Goal: Task Accomplishment & Management: Use online tool/utility

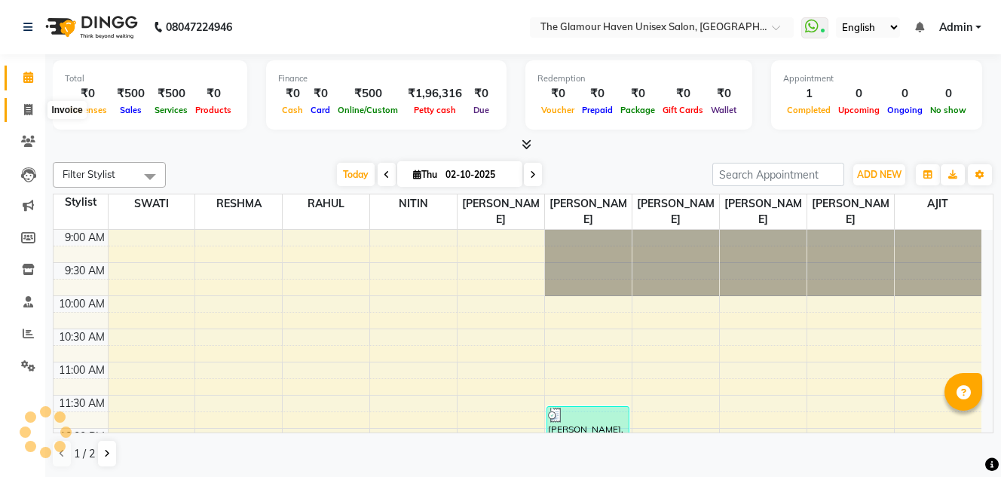
click at [26, 109] on icon at bounding box center [28, 109] width 8 height 11
select select "7124"
select select "service"
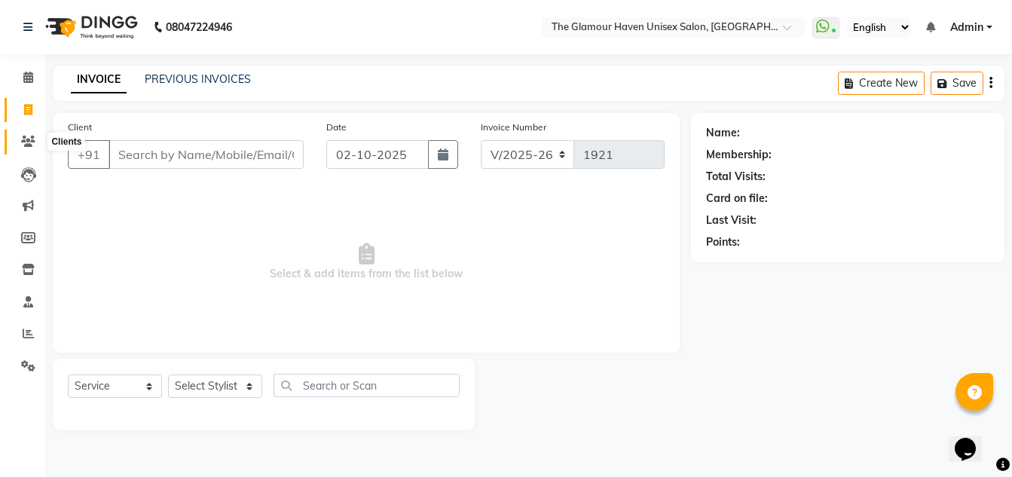
click at [16, 142] on span at bounding box center [28, 141] width 26 height 17
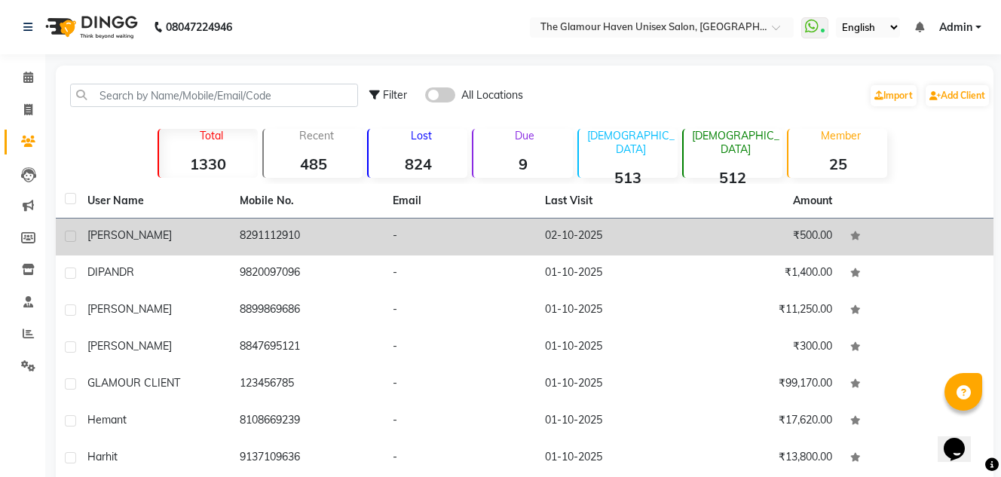
click at [197, 237] on div "trishna" at bounding box center [154, 236] width 134 height 16
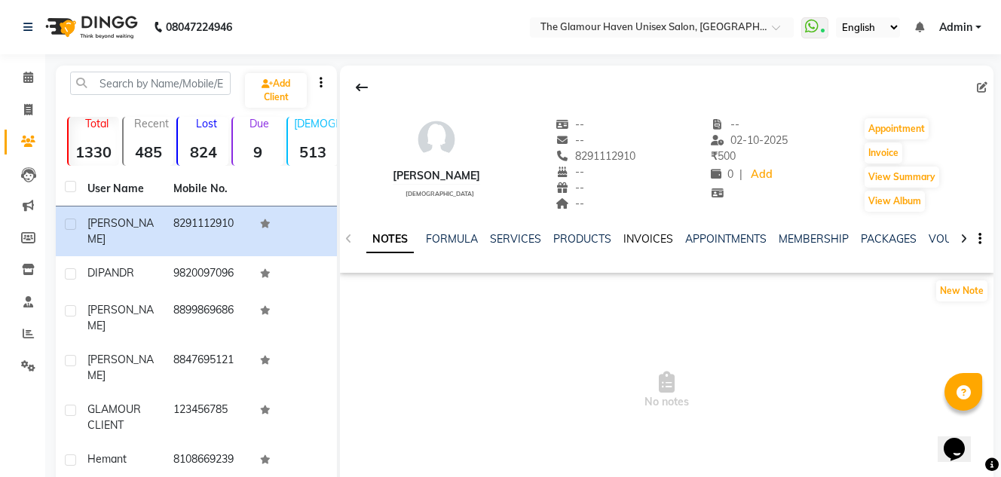
click at [626, 237] on link "INVOICES" at bounding box center [648, 239] width 50 height 14
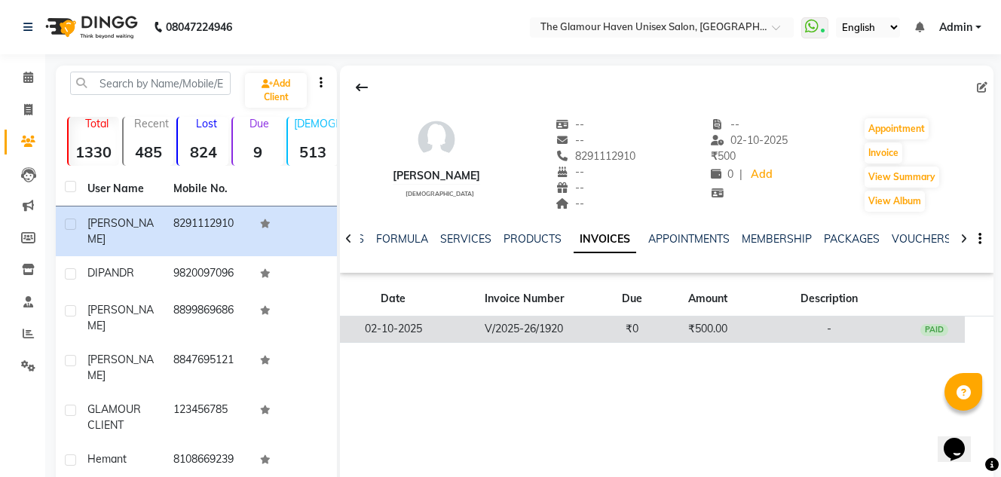
click at [535, 333] on td "V/2025-26/1920" at bounding box center [523, 330] width 155 height 26
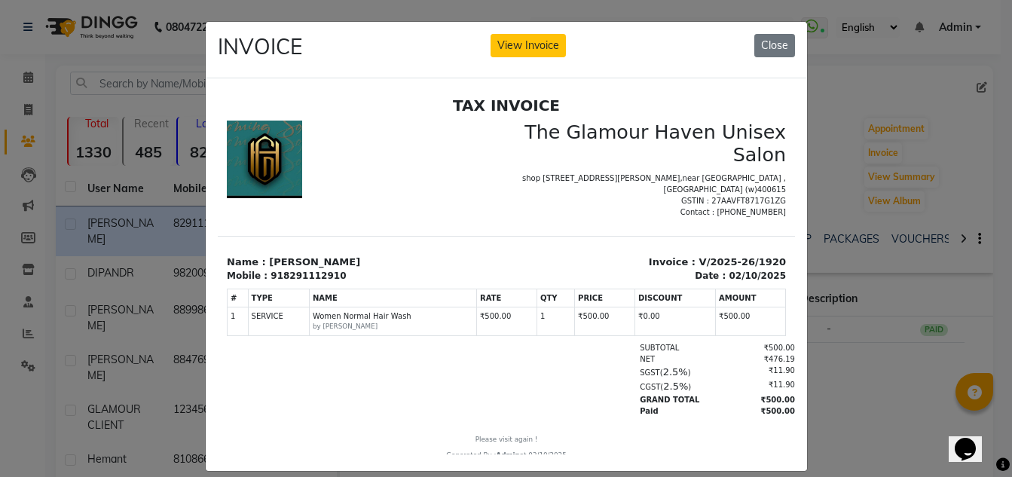
click at [520, 58] on div "INVOICE View Invoice Close" at bounding box center [507, 50] width 602 height 57
click at [520, 55] on button "View Invoice" at bounding box center [528, 45] width 75 height 23
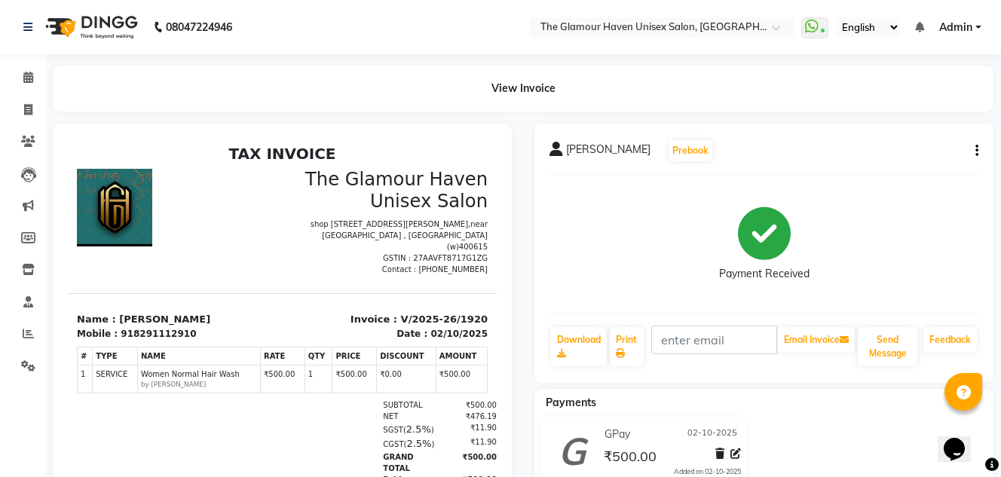
click at [977, 151] on icon "button" at bounding box center [976, 151] width 3 height 1
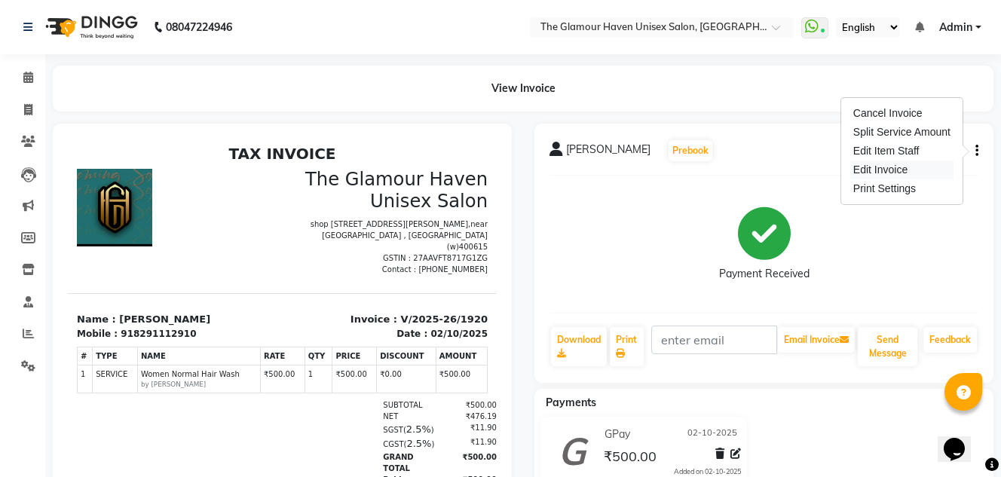
click at [870, 169] on div "Edit Invoice" at bounding box center [901, 170] width 103 height 19
select select "service"
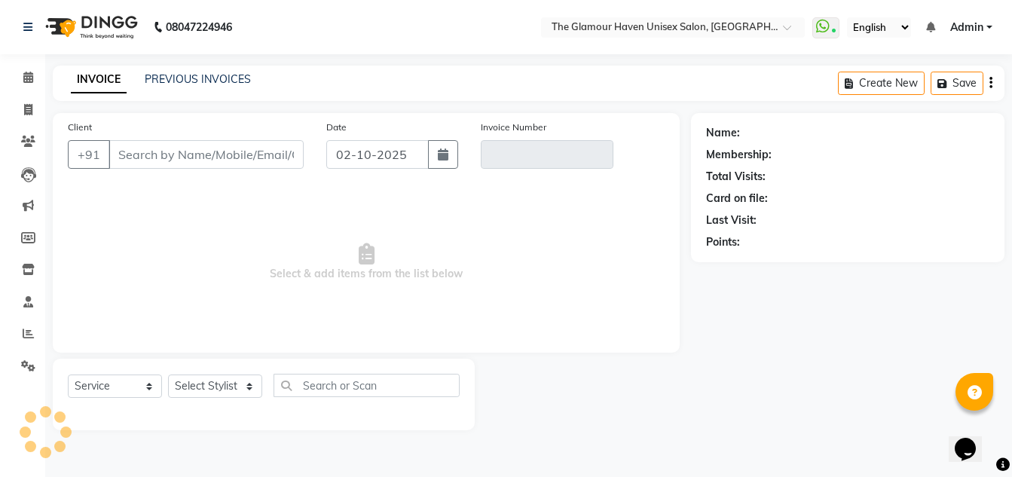
type input "8291112910"
type input "V/2025-26/1920"
select select "select"
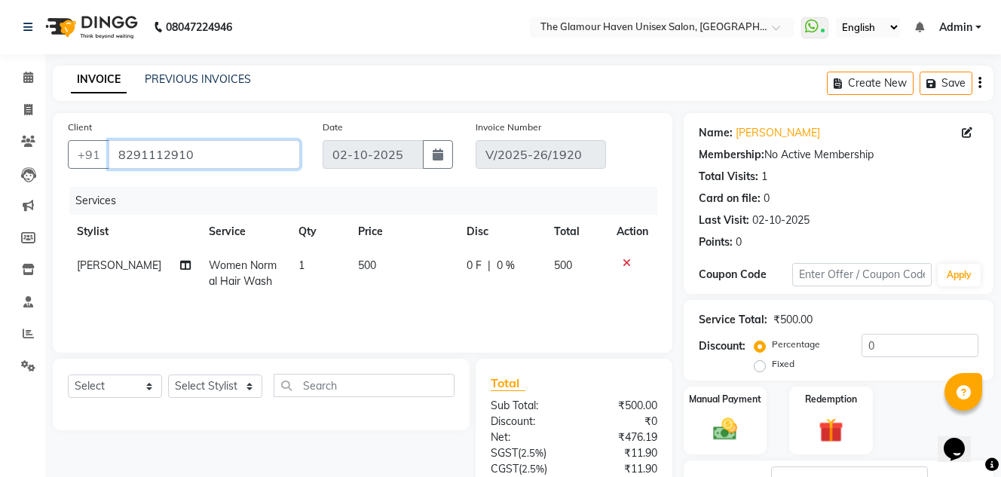
drag, startPoint x: 219, startPoint y: 152, endPoint x: 118, endPoint y: 164, distance: 101.6
click at [118, 164] on input "8291112910" at bounding box center [204, 154] width 191 height 29
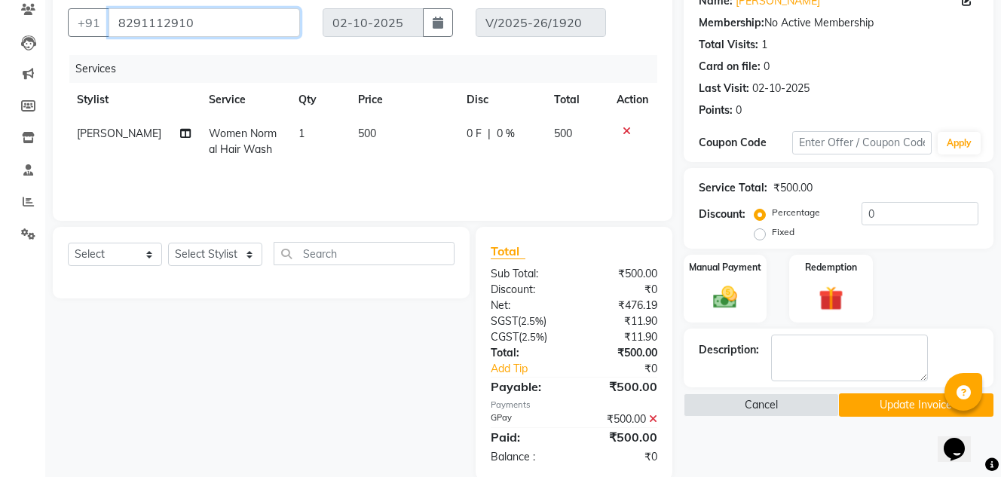
scroll to position [158, 0]
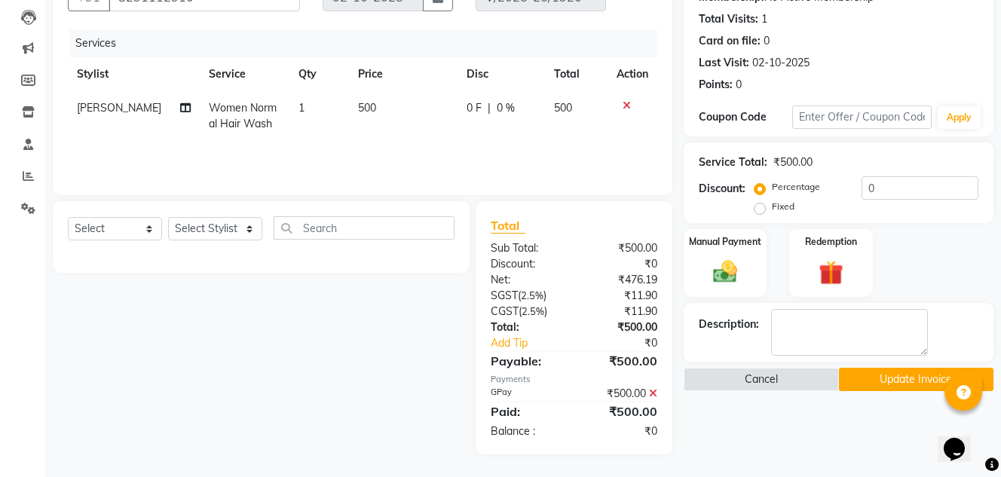
click at [885, 389] on button "Update Invoice" at bounding box center [916, 379] width 155 height 23
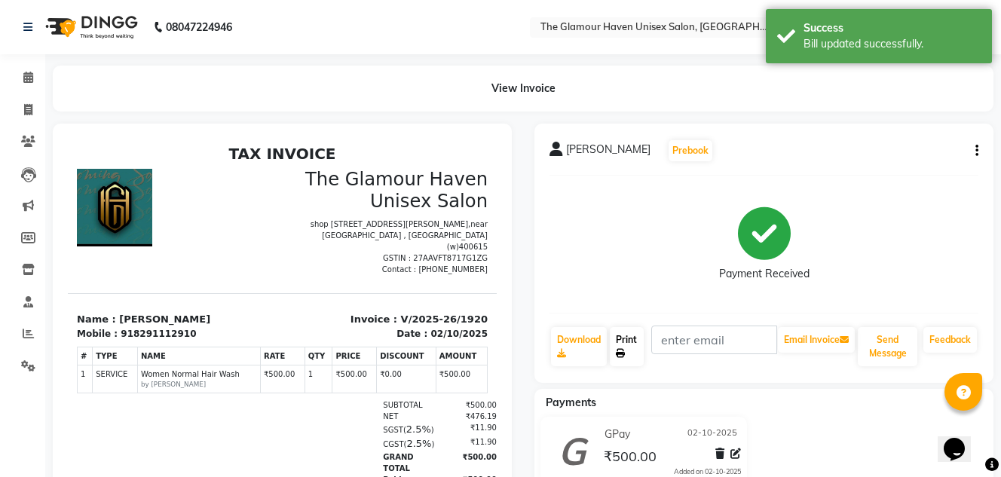
click at [621, 353] on icon at bounding box center [620, 353] width 9 height 9
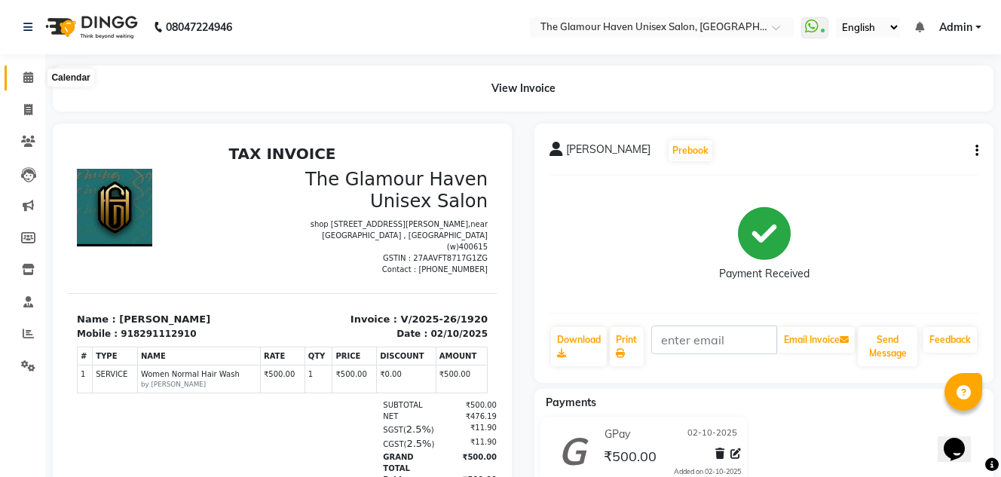
click at [29, 75] on icon at bounding box center [28, 77] width 10 height 11
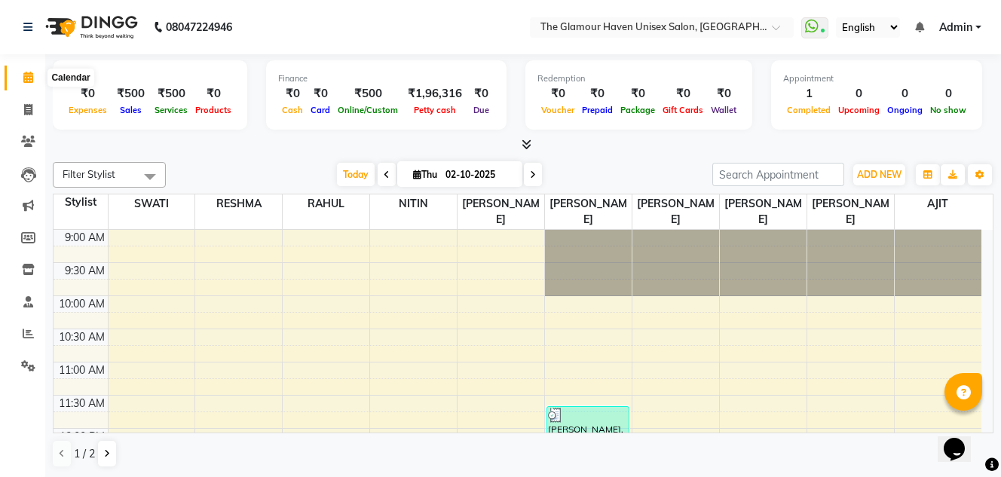
click at [27, 84] on span at bounding box center [28, 77] width 26 height 17
click at [30, 104] on icon at bounding box center [28, 109] width 8 height 11
select select "7124"
select select "service"
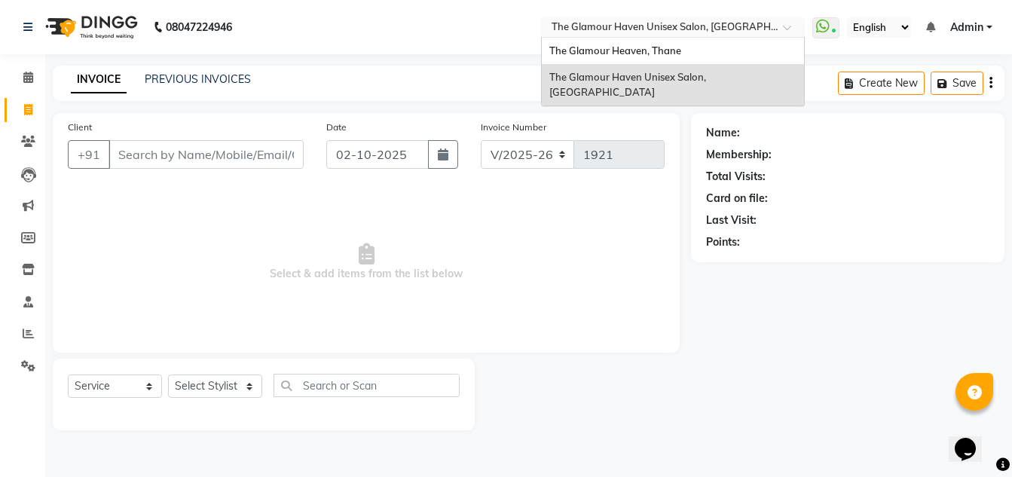
click at [785, 31] on span at bounding box center [792, 31] width 19 height 15
click at [691, 38] on div "The Glamour Heaven, Thane" at bounding box center [673, 51] width 262 height 27
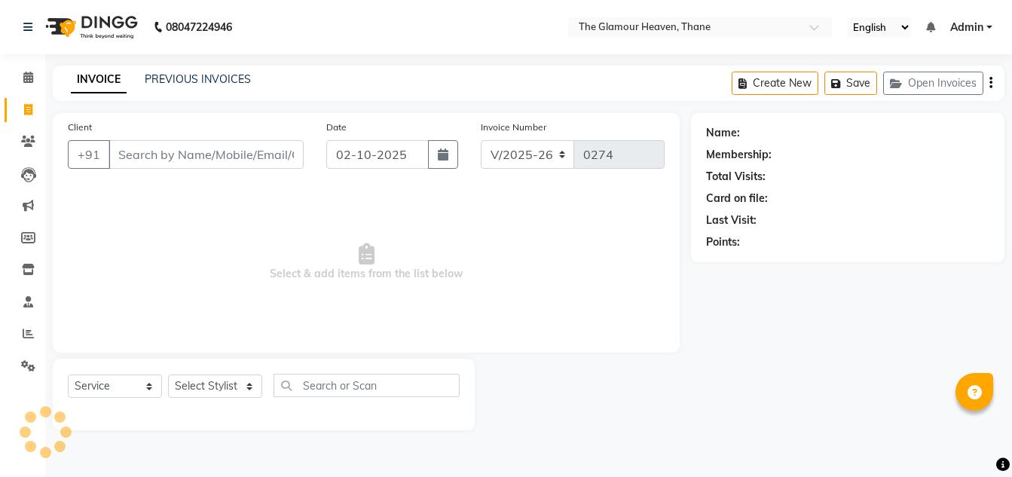
select select "8205"
select select "service"
click at [247, 395] on select "Select Stylist asha Kashab Bharat sen kapil NITIN KUMAR Rahul Dixit Reshma Dixi…" at bounding box center [215, 386] width 94 height 23
select select "77763"
click at [168, 375] on select "Select Stylist asha Kashab Bharat sen kapil NITIN KUMAR Rahul Dixit Reshma Dixi…" at bounding box center [215, 386] width 94 height 23
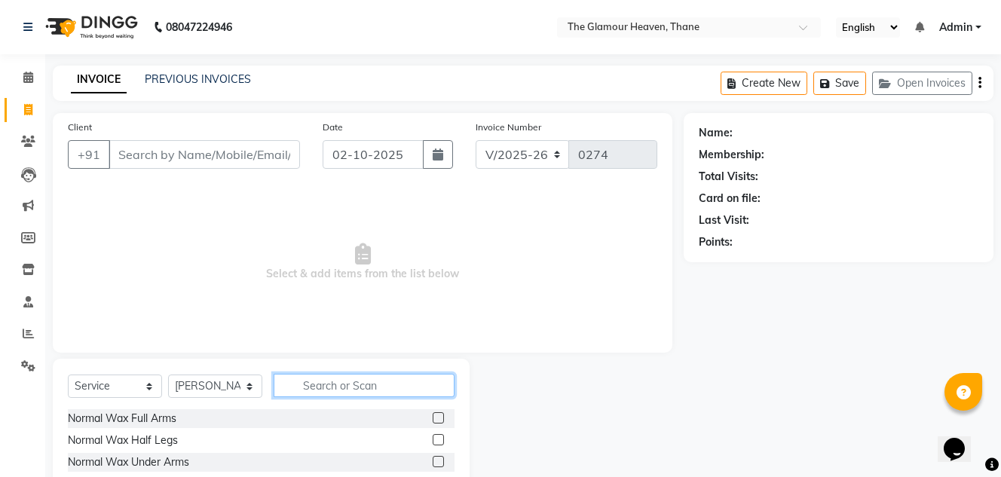
click at [399, 384] on input "text" at bounding box center [364, 385] width 181 height 23
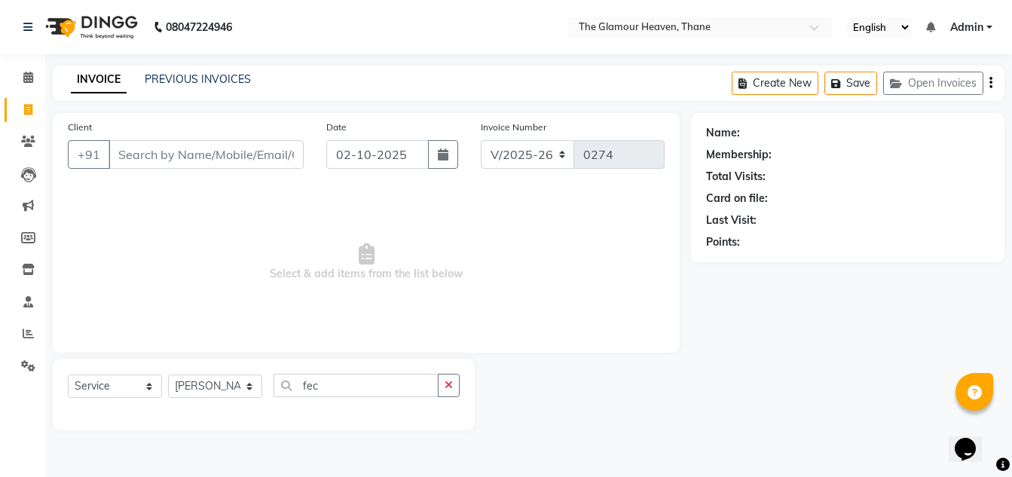
click at [374, 371] on div "Select Service Product Membership Package Voucher Prepaid Gift Card Select Styl…" at bounding box center [264, 395] width 422 height 72
click at [337, 394] on input "fec" at bounding box center [356, 385] width 165 height 23
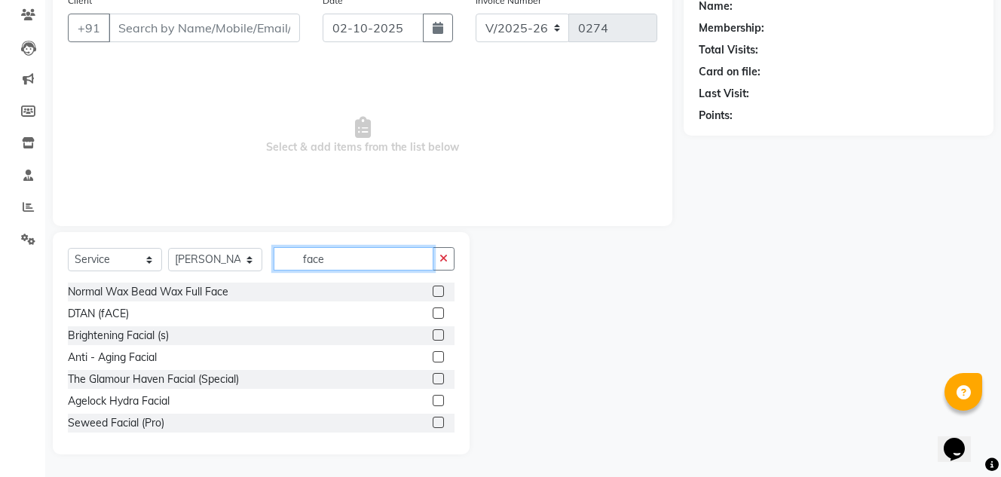
scroll to position [41, 0]
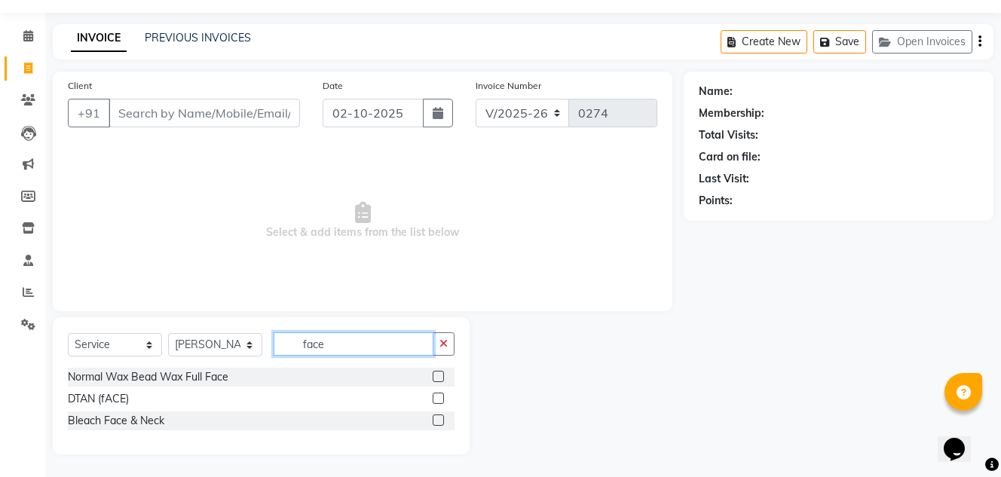
type input "face"
click at [439, 418] on label at bounding box center [438, 420] width 11 height 11
click at [439, 418] on input "checkbox" at bounding box center [438, 421] width 10 height 10
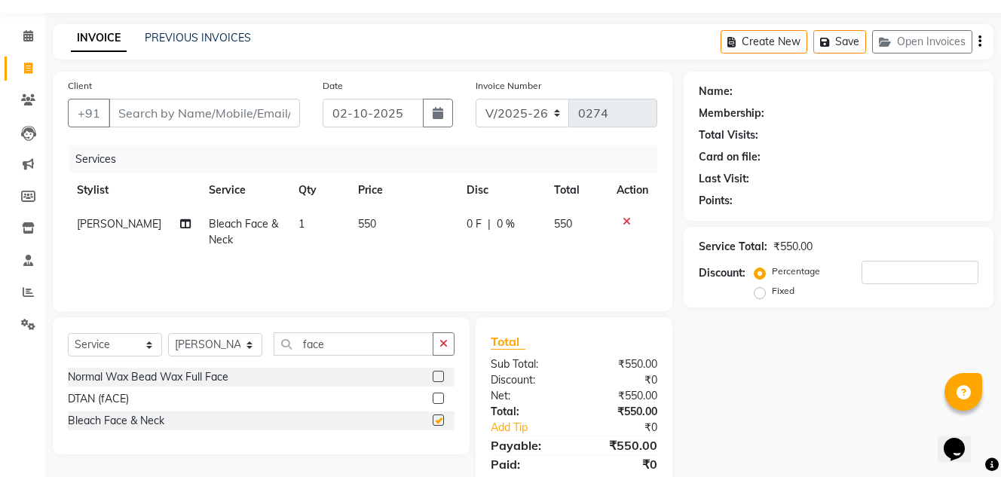
checkbox input "false"
click at [412, 232] on td "550" at bounding box center [403, 232] width 108 height 50
select select "77763"
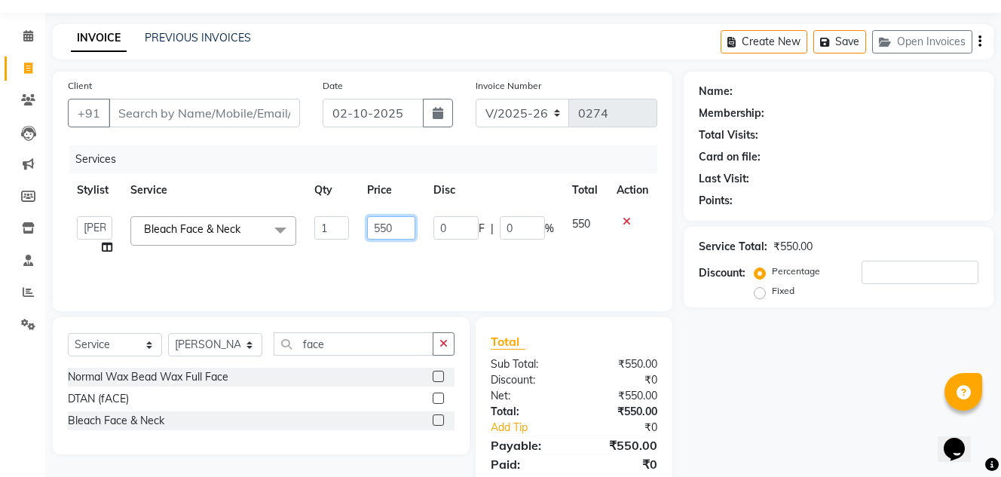
drag, startPoint x: 412, startPoint y: 232, endPoint x: 373, endPoint y: 228, distance: 38.6
click at [373, 228] on input "550" at bounding box center [391, 227] width 48 height 23
type input "1000"
click at [396, 264] on div "Services Stylist Service Qty Price Disc Total Action asha Kashab Bharat sen kap…" at bounding box center [362, 220] width 589 height 151
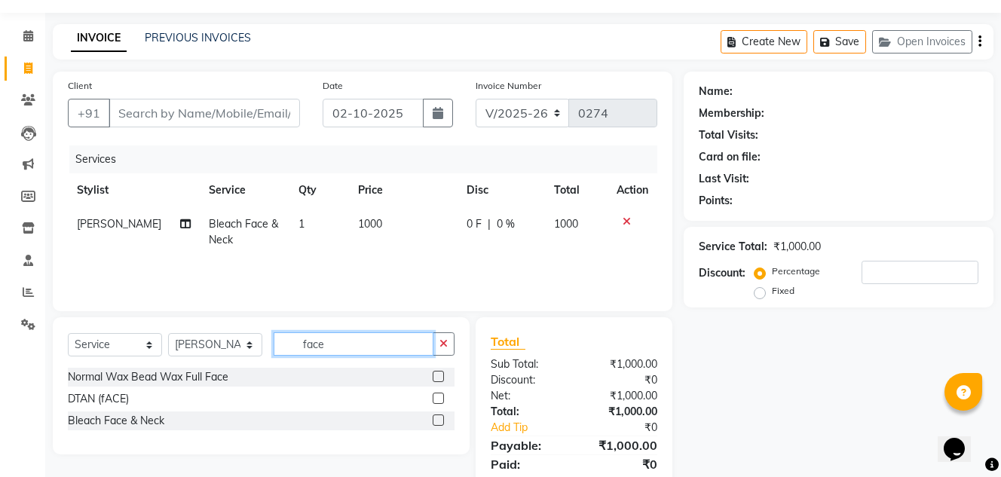
click at [340, 340] on input "face" at bounding box center [354, 343] width 160 height 23
type input "f"
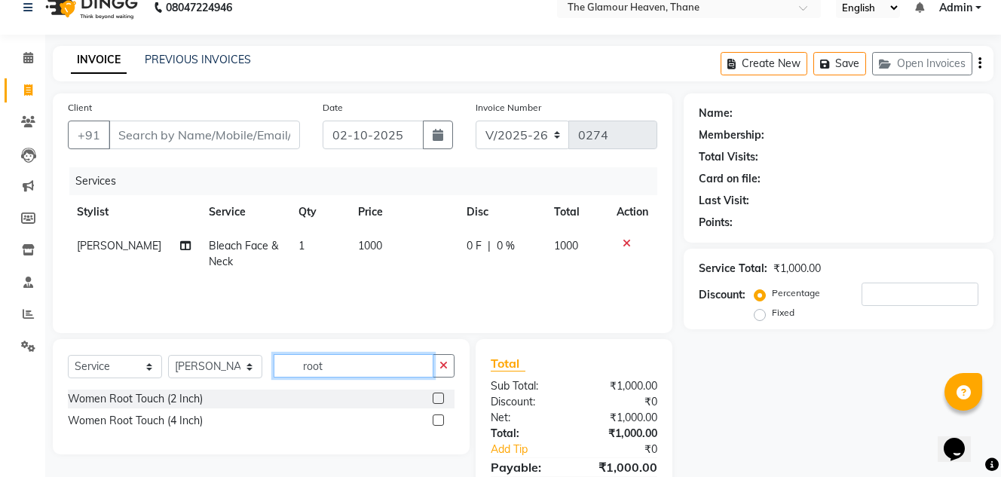
scroll to position [0, 0]
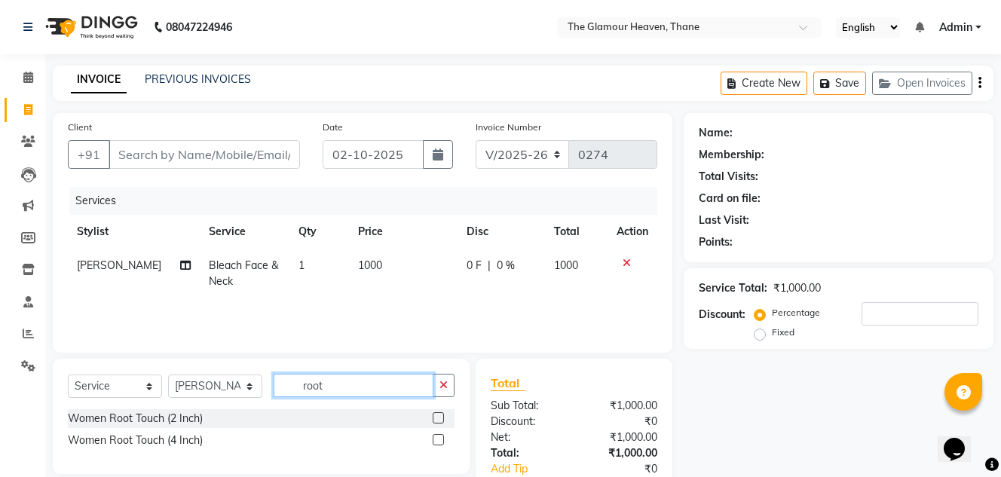
type input "root"
click at [442, 421] on label at bounding box center [438, 417] width 11 height 11
click at [442, 421] on input "checkbox" at bounding box center [438, 419] width 10 height 10
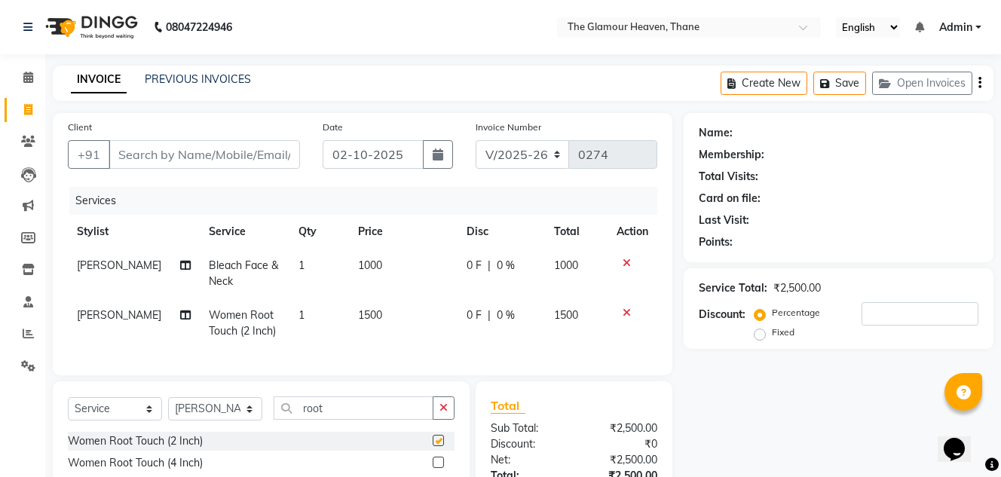
checkbox input "false"
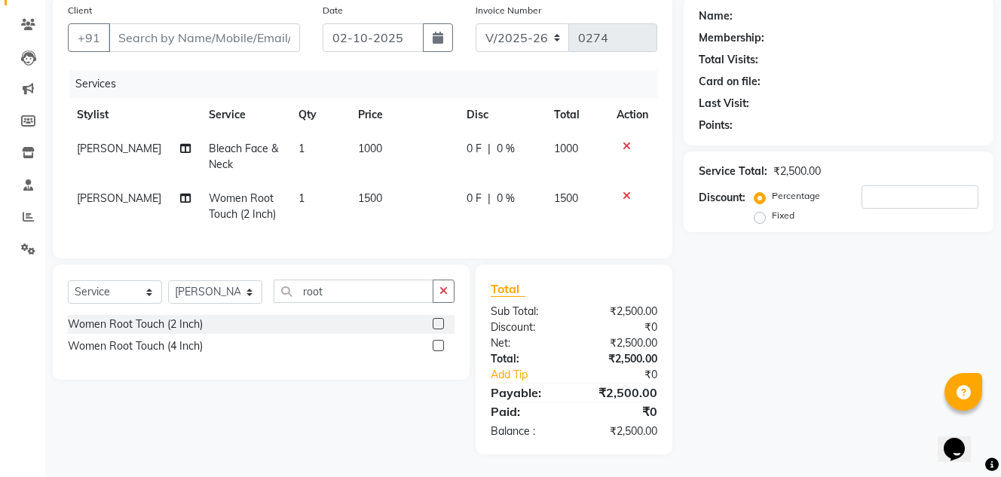
scroll to position [128, 0]
click at [375, 292] on input "root" at bounding box center [354, 291] width 160 height 23
type input "r"
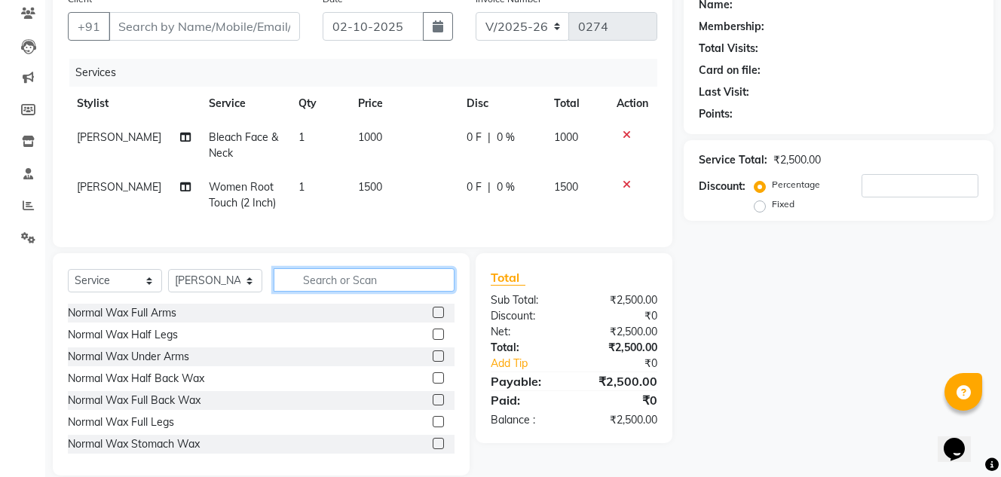
click at [347, 288] on input "text" at bounding box center [364, 279] width 181 height 23
click at [346, 292] on input "text" at bounding box center [364, 279] width 181 height 23
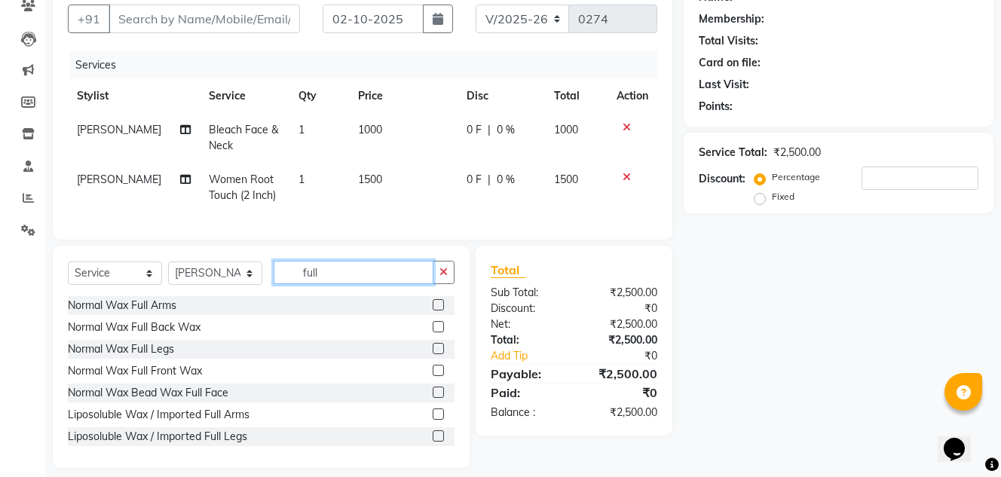
scroll to position [161, 0]
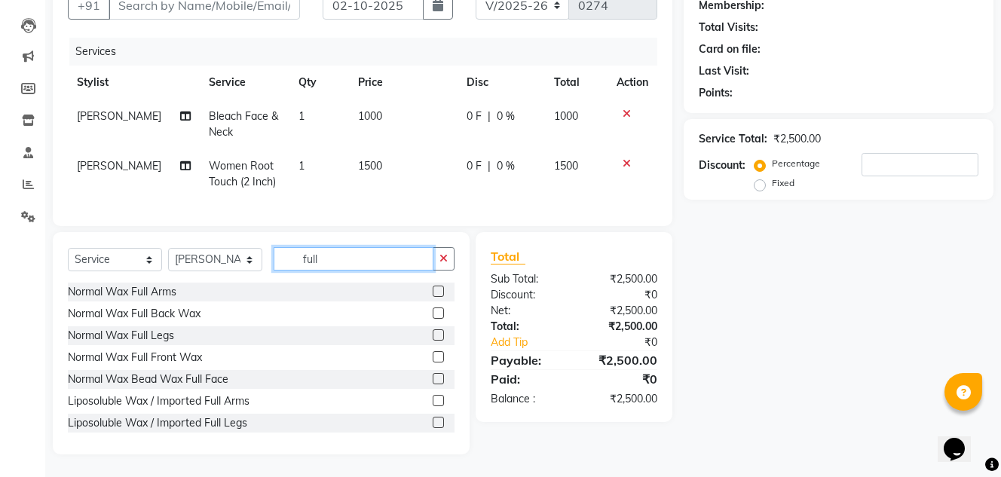
type input "full"
click at [433, 398] on label at bounding box center [438, 400] width 11 height 11
click at [433, 398] on input "checkbox" at bounding box center [438, 401] width 10 height 10
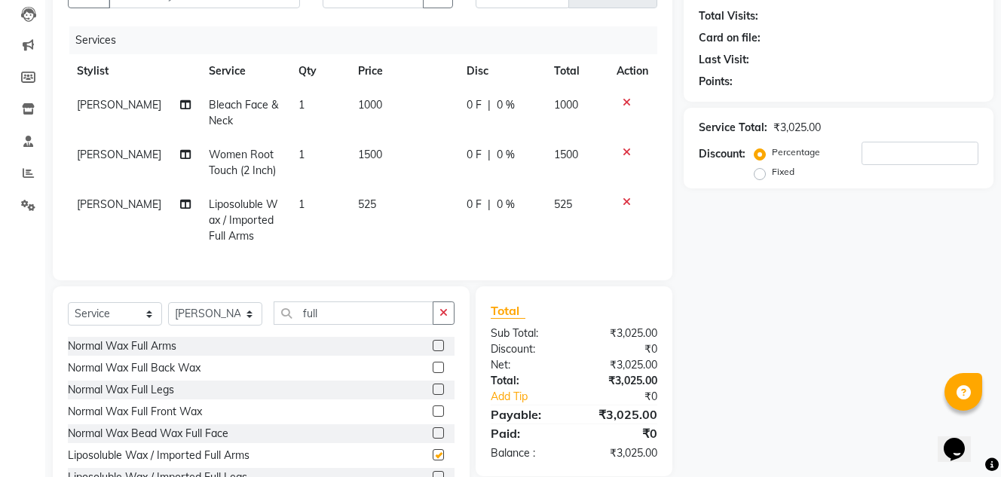
checkbox input "false"
click at [367, 201] on span "525" at bounding box center [367, 204] width 18 height 14
select select "77763"
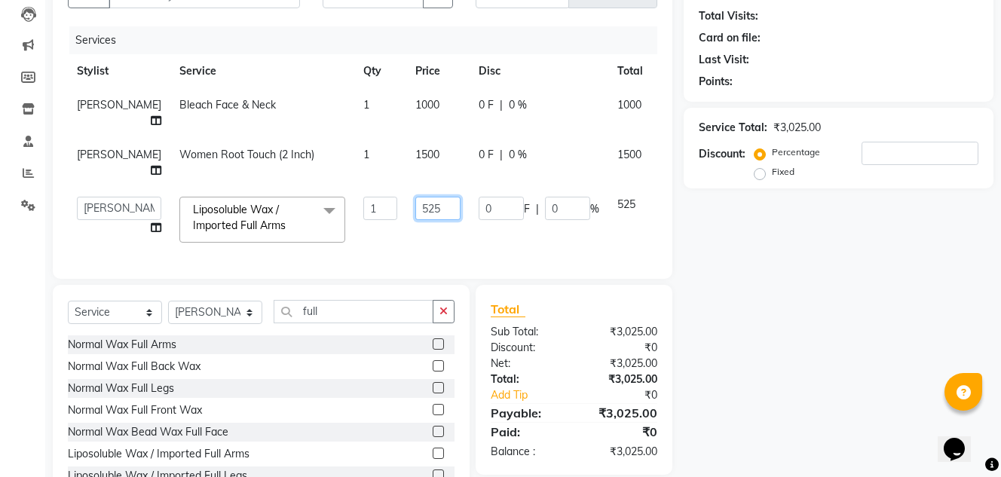
drag, startPoint x: 417, startPoint y: 240, endPoint x: 353, endPoint y: 231, distance: 64.7
click at [353, 231] on tr "asha Kashab Bharat sen kapil NITIN KUMAR Rahul Dixit Reshma Dixit RUSHI KHAMBE …" at bounding box center [385, 220] width 634 height 64
type input "600"
click at [381, 292] on div "Client +91 Date 02-10-2025 Invoice Number V/2025 V/2025-26 0274 Services Stylis…" at bounding box center [362, 230] width 642 height 555
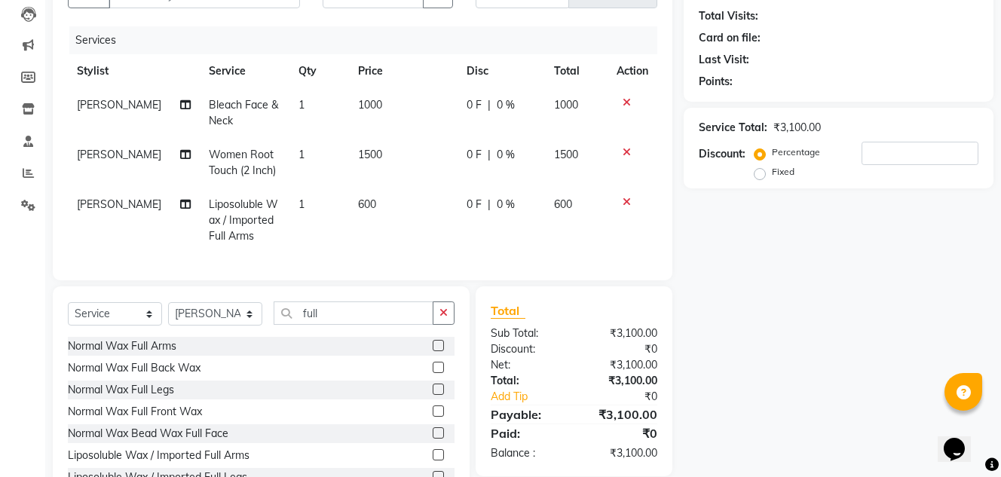
click at [370, 314] on div "Select Service Product Membership Package Voucher Prepaid Gift Card Select Styl…" at bounding box center [261, 397] width 417 height 222
click at [369, 322] on input "full" at bounding box center [354, 313] width 160 height 23
type input "f"
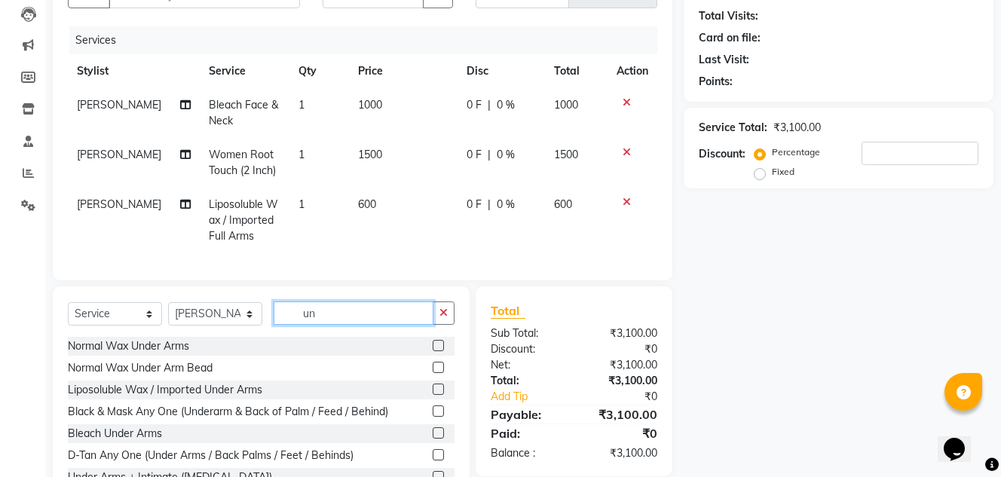
scroll to position [226, 0]
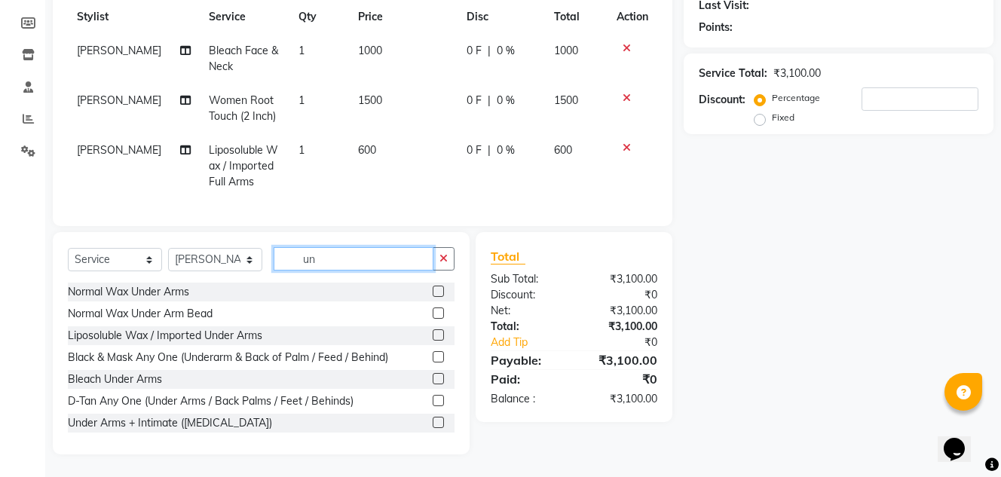
type input "un"
click at [433, 335] on label at bounding box center [438, 334] width 11 height 11
click at [433, 335] on input "checkbox" at bounding box center [438, 336] width 10 height 10
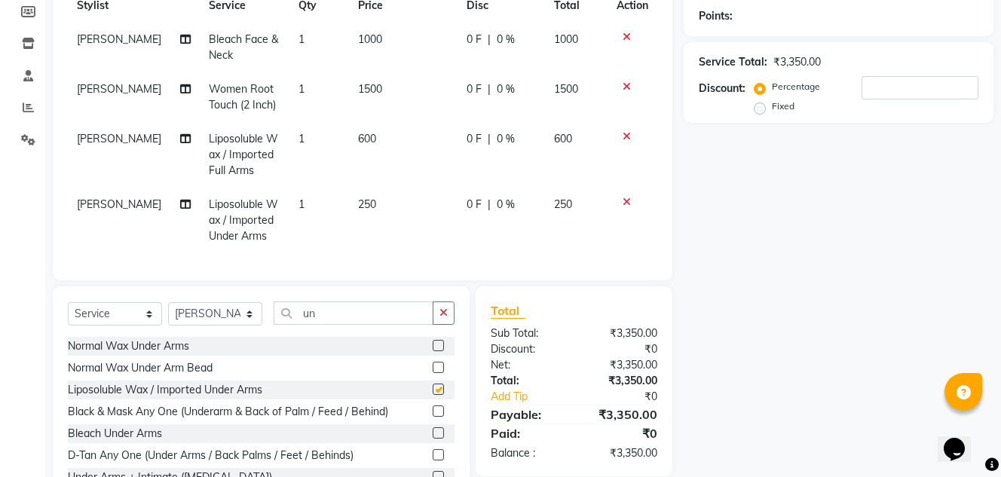
checkbox input "false"
click at [387, 207] on td "250" at bounding box center [403, 221] width 108 height 66
select select "77763"
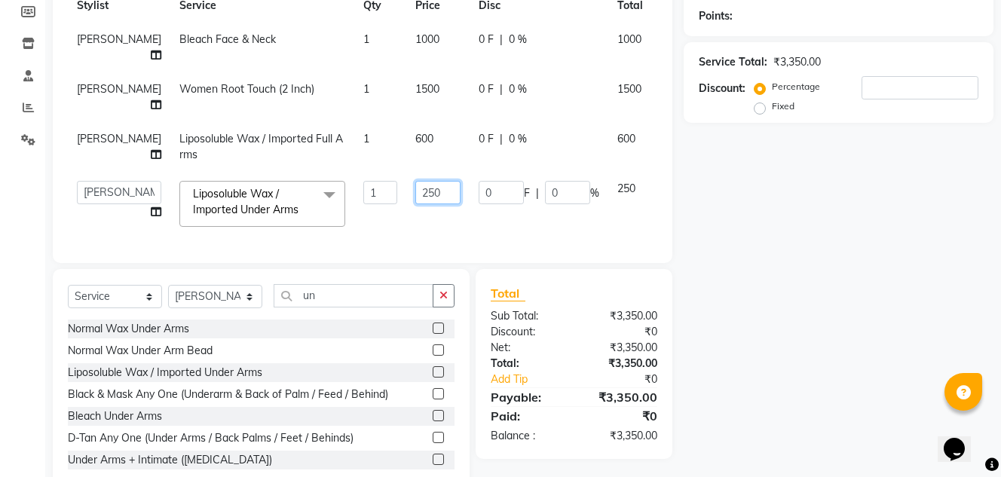
drag, startPoint x: 406, startPoint y: 245, endPoint x: 378, endPoint y: 243, distance: 27.9
click at [415, 204] on input "250" at bounding box center [437, 192] width 45 height 23
type input "300"
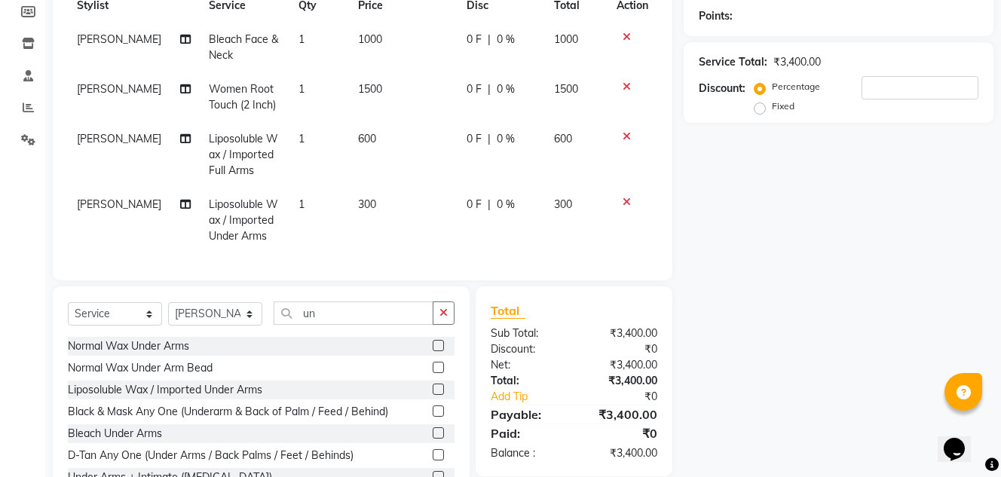
click at [388, 277] on div "Client +91 Date 02-10-2025 Invoice Number V/2025 V/2025-26 0274 Services Stylis…" at bounding box center [363, 83] width 620 height 393
click at [339, 325] on input "un" at bounding box center [354, 313] width 160 height 23
type input "u"
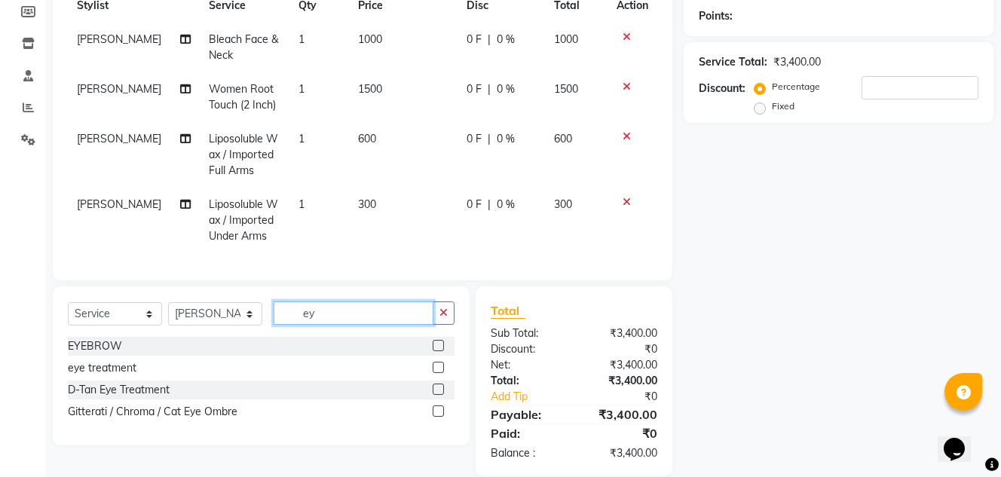
type input "ey"
click at [442, 351] on label at bounding box center [438, 345] width 11 height 11
click at [442, 351] on input "checkbox" at bounding box center [438, 346] width 10 height 10
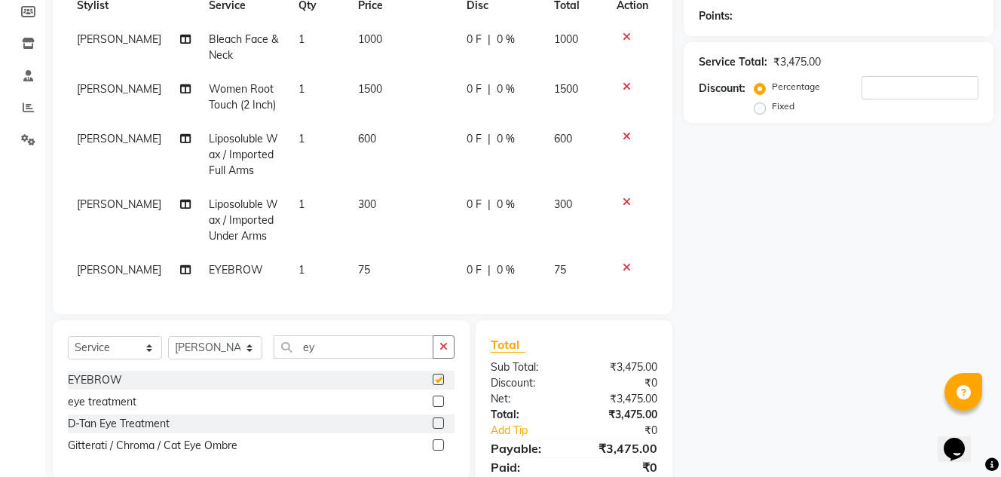
checkbox input "false"
click at [409, 359] on input "ey" at bounding box center [354, 346] width 160 height 23
click at [298, 273] on span "1" at bounding box center [301, 270] width 6 height 14
select select "77763"
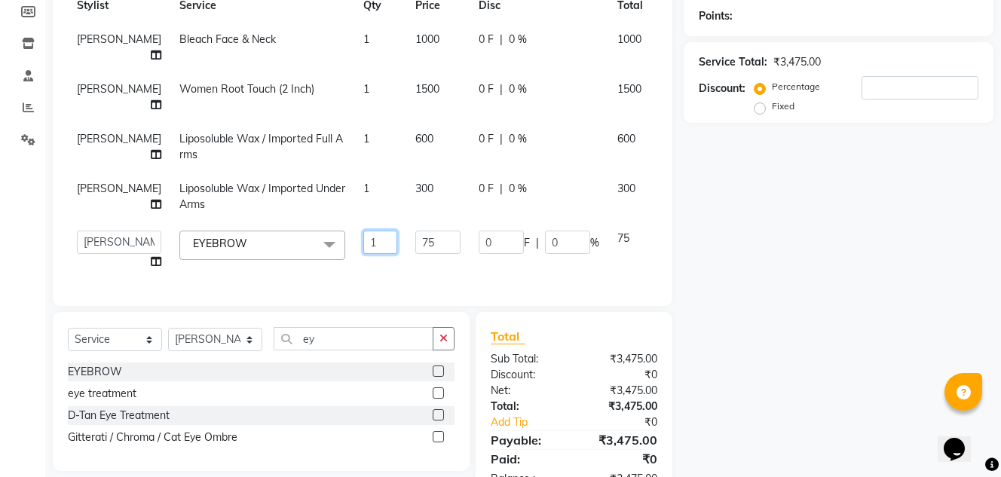
click at [363, 254] on input "1" at bounding box center [380, 242] width 34 height 23
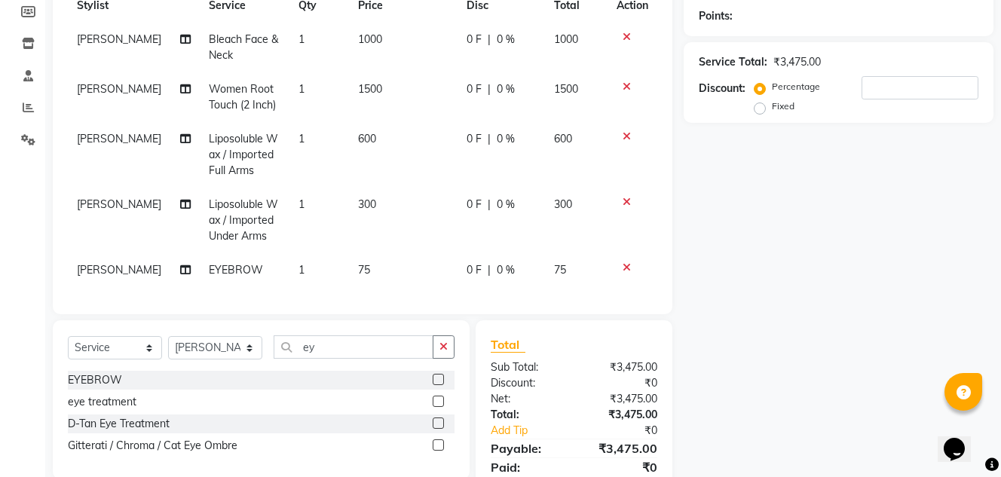
scroll to position [0, 0]
drag, startPoint x: 401, startPoint y: 276, endPoint x: 369, endPoint y: 278, distance: 31.7
click at [374, 261] on td "75" at bounding box center [403, 270] width 108 height 34
select select "77763"
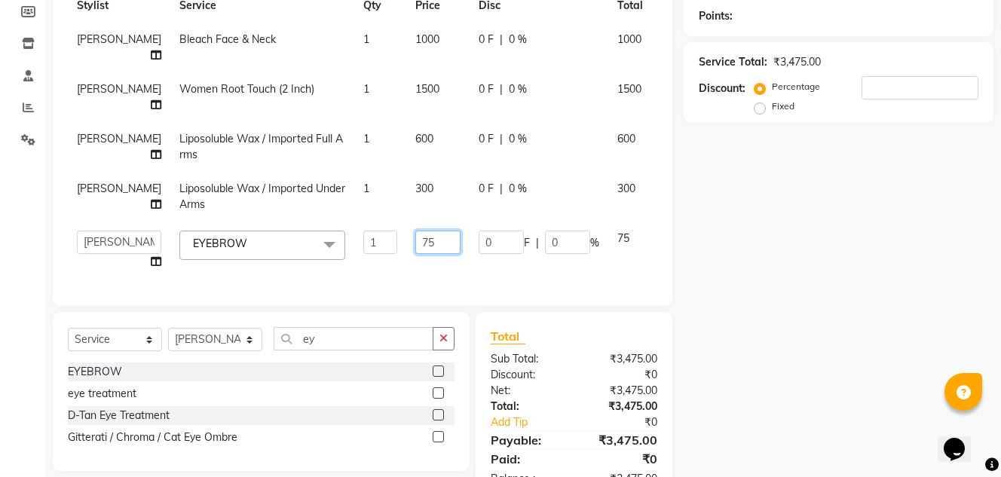
drag, startPoint x: 391, startPoint y: 298, endPoint x: 360, endPoint y: 300, distance: 31.0
click at [406, 279] on td "75" at bounding box center [437, 250] width 63 height 57
type input "450"
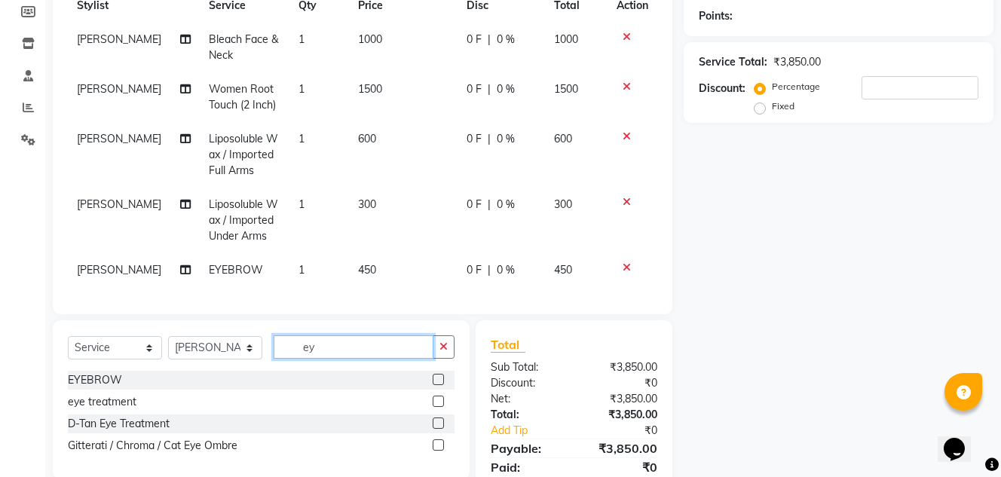
click at [372, 350] on input "ey" at bounding box center [354, 346] width 160 height 23
type input "e"
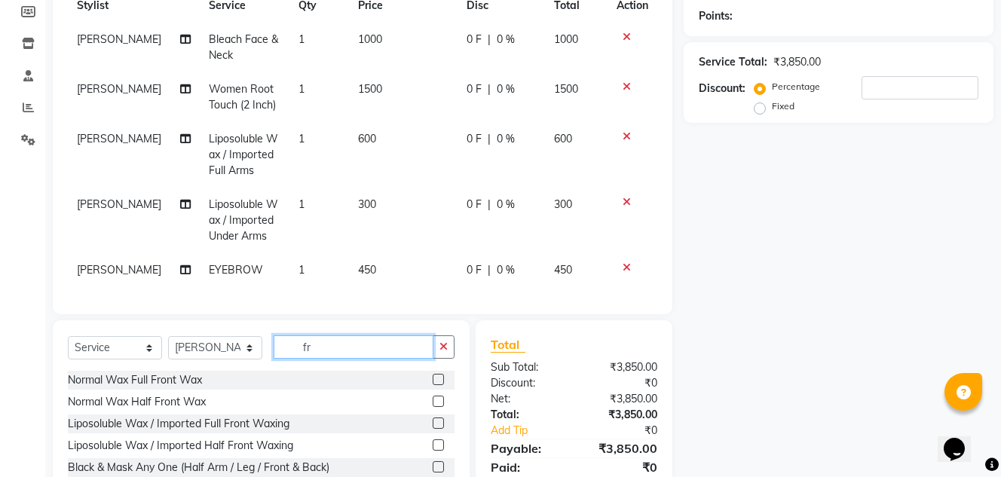
type input "f"
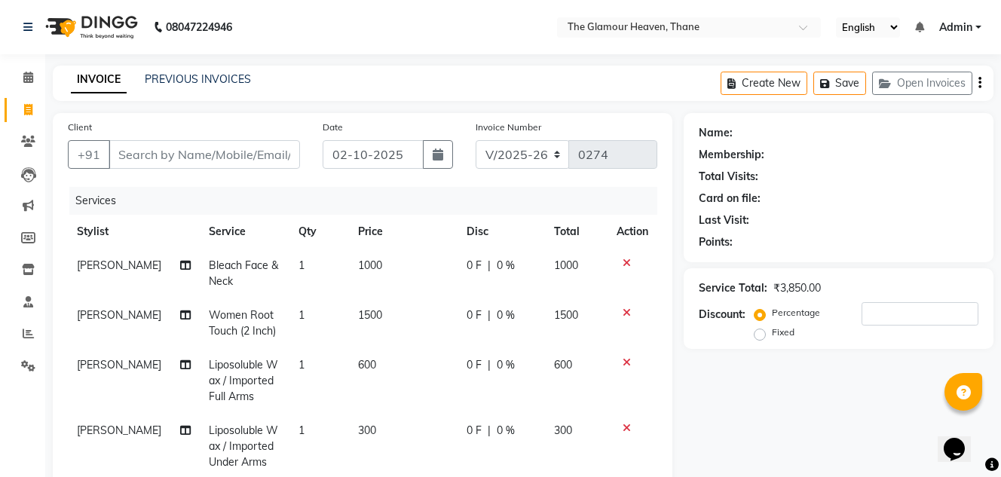
click at [391, 268] on td "1000" at bounding box center [403, 274] width 108 height 50
select select "77763"
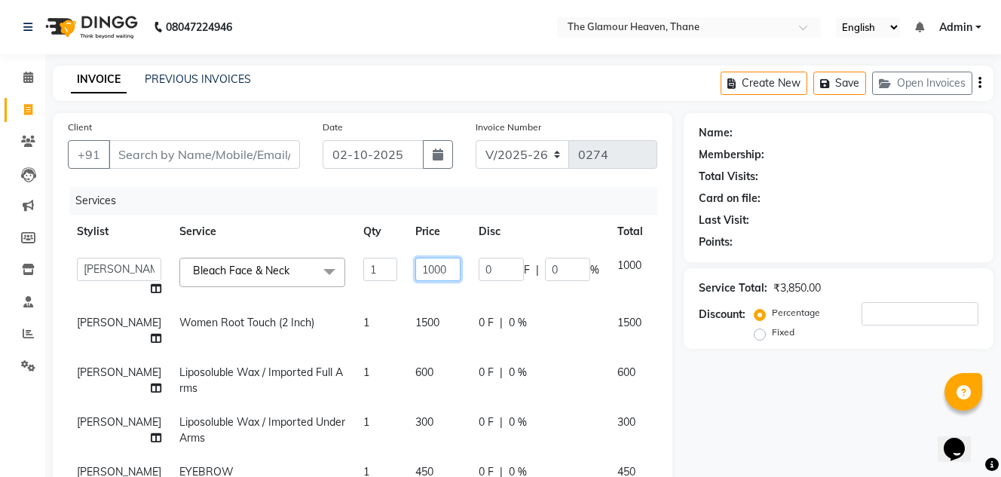
drag, startPoint x: 413, startPoint y: 267, endPoint x: 357, endPoint y: 269, distance: 56.6
click at [357, 269] on tr "asha Kashab Bharat sen kapil NITIN KUMAR Rahul Dixit Reshma Dixit RUSHI KHAMBE …" at bounding box center [385, 277] width 634 height 57
type input "1700"
click at [406, 298] on td "1700" at bounding box center [437, 277] width 63 height 57
select select "77763"
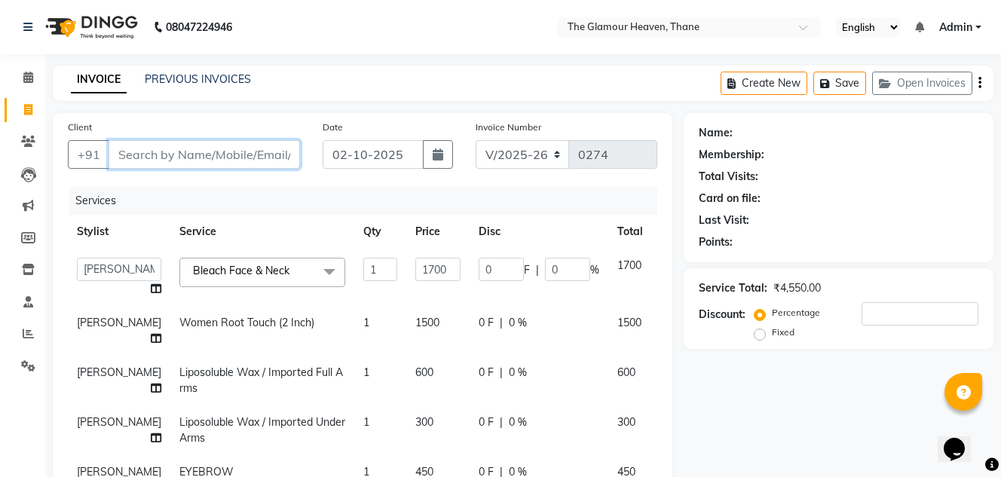
click at [241, 160] on input "Client" at bounding box center [204, 154] width 191 height 29
type input "a"
type input "0"
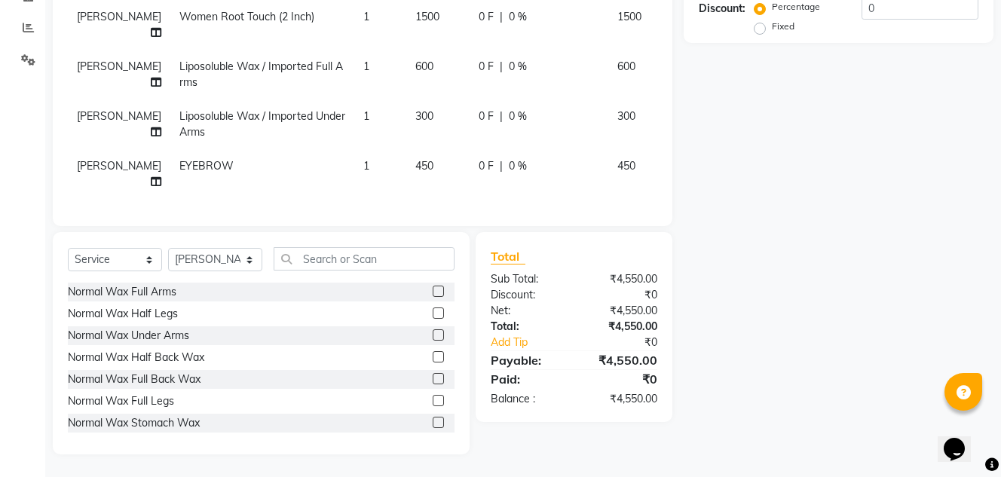
scroll to position [353, 0]
type input "a"
click at [378, 253] on input "text" at bounding box center [364, 258] width 181 height 23
click at [421, 265] on input "text" at bounding box center [364, 258] width 181 height 23
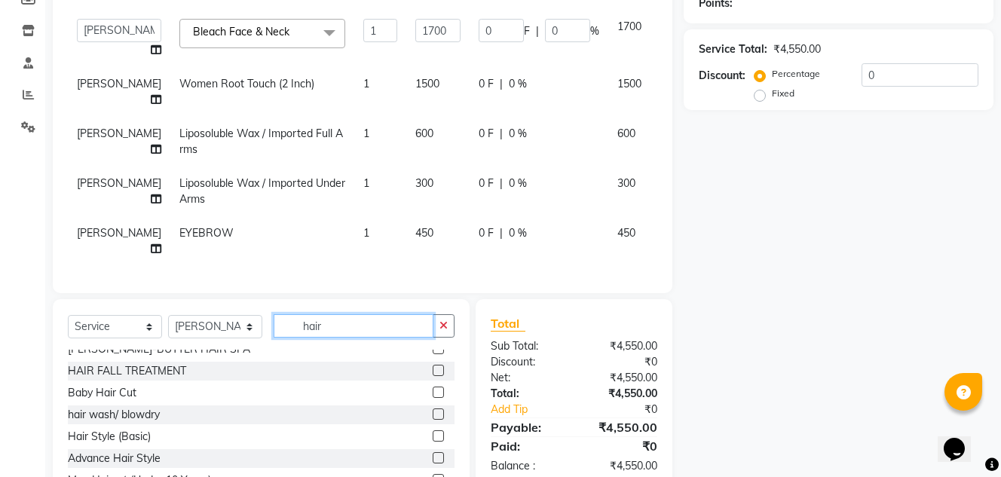
scroll to position [277, 0]
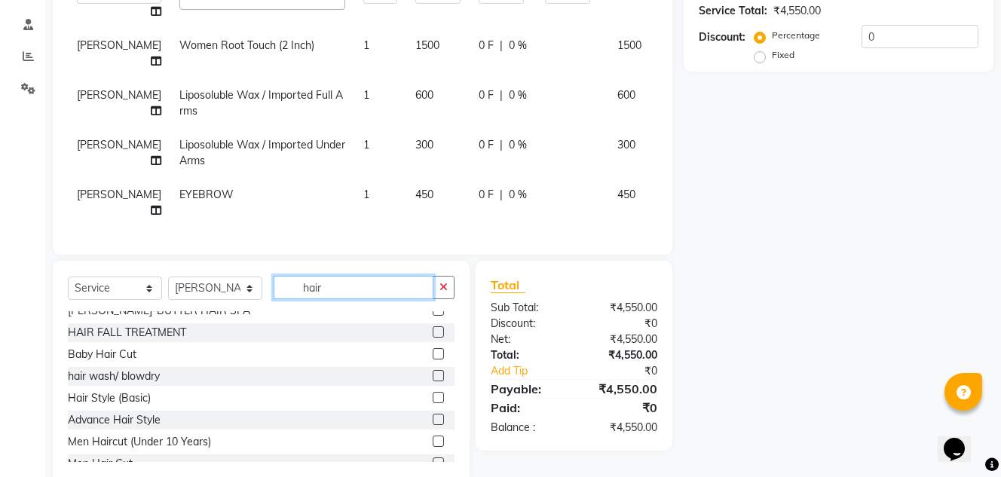
click at [343, 299] on input "hair" at bounding box center [354, 287] width 160 height 23
click at [357, 299] on input "hair" at bounding box center [354, 287] width 160 height 23
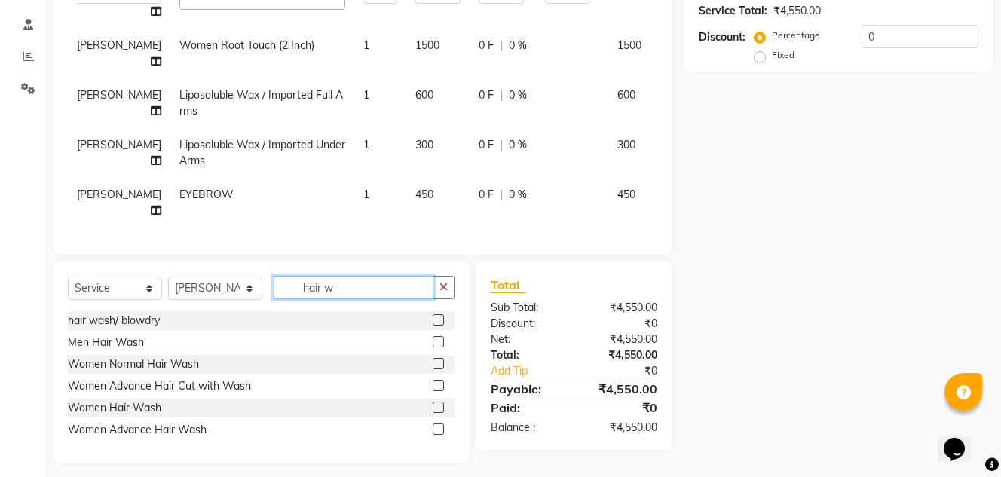
scroll to position [0, 0]
type input "hair wa"
click at [367, 299] on input "hair wa" at bounding box center [354, 287] width 160 height 23
drag, startPoint x: 357, startPoint y: 324, endPoint x: 371, endPoint y: 329, distance: 14.6
click at [358, 299] on input "hair wa" at bounding box center [354, 287] width 160 height 23
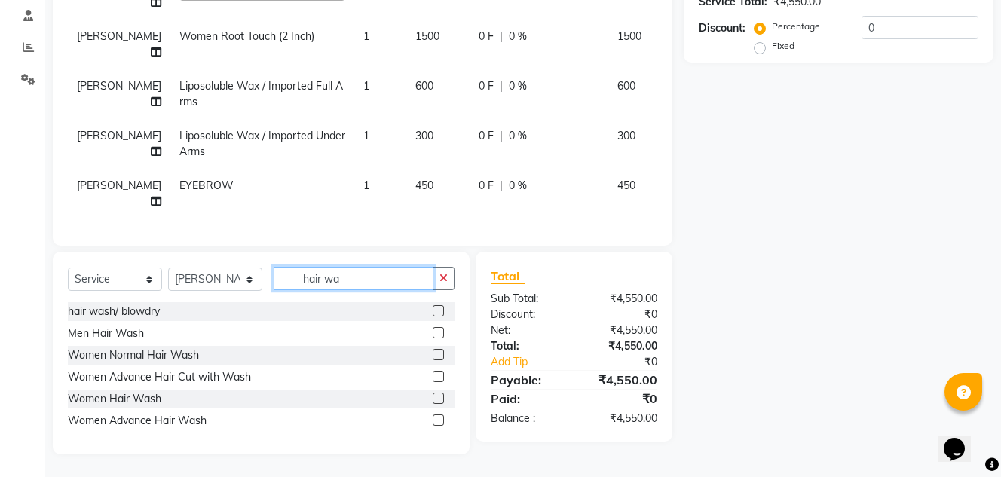
scroll to position [333, 0]
click at [349, 282] on input "hair wa" at bounding box center [354, 278] width 160 height 23
click at [438, 311] on label at bounding box center [438, 310] width 11 height 11
click at [438, 311] on input "checkbox" at bounding box center [438, 312] width 10 height 10
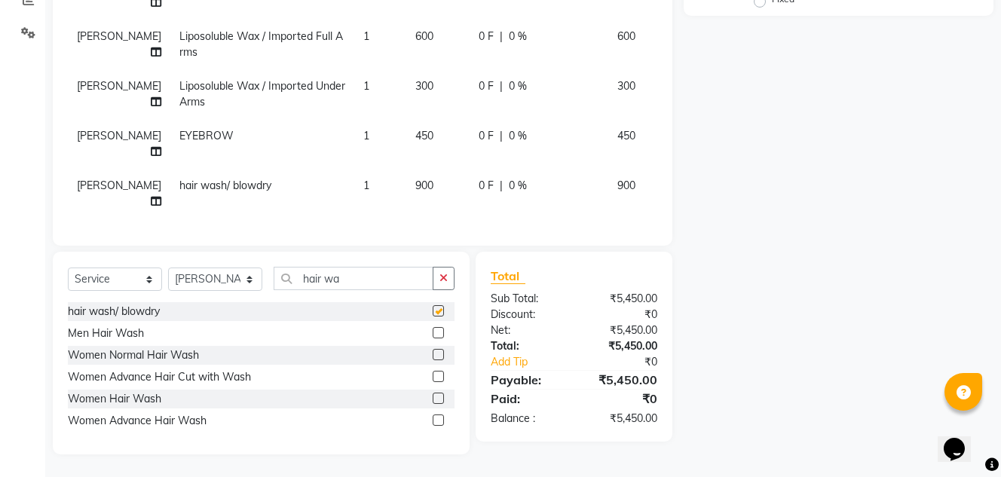
checkbox input "false"
click at [409, 161] on td "450" at bounding box center [437, 144] width 63 height 50
select select "77763"
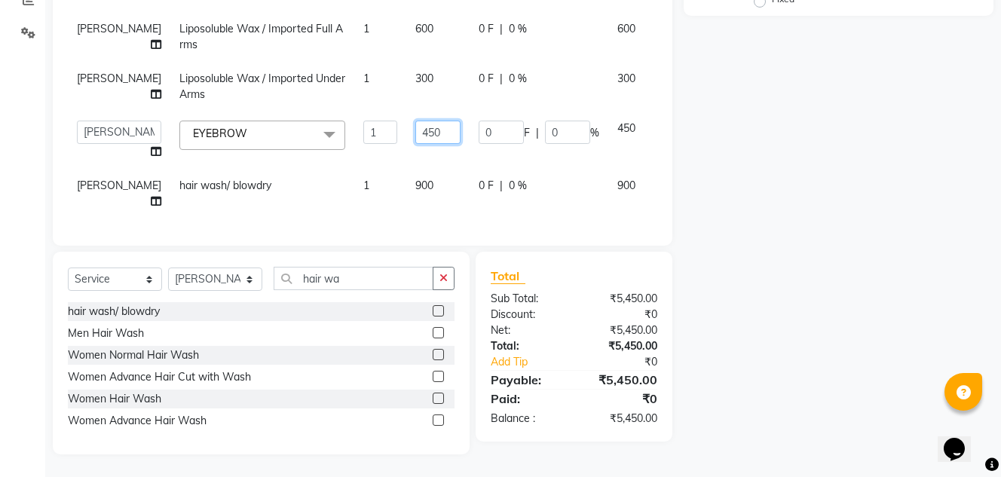
click at [415, 144] on input "450" at bounding box center [437, 132] width 45 height 23
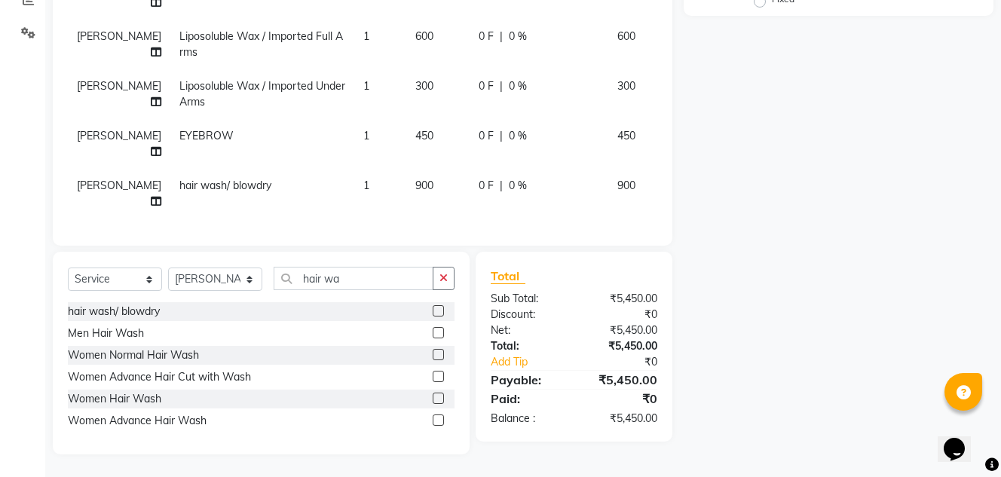
click at [412, 169] on td "900" at bounding box center [437, 194] width 63 height 50
select select "77763"
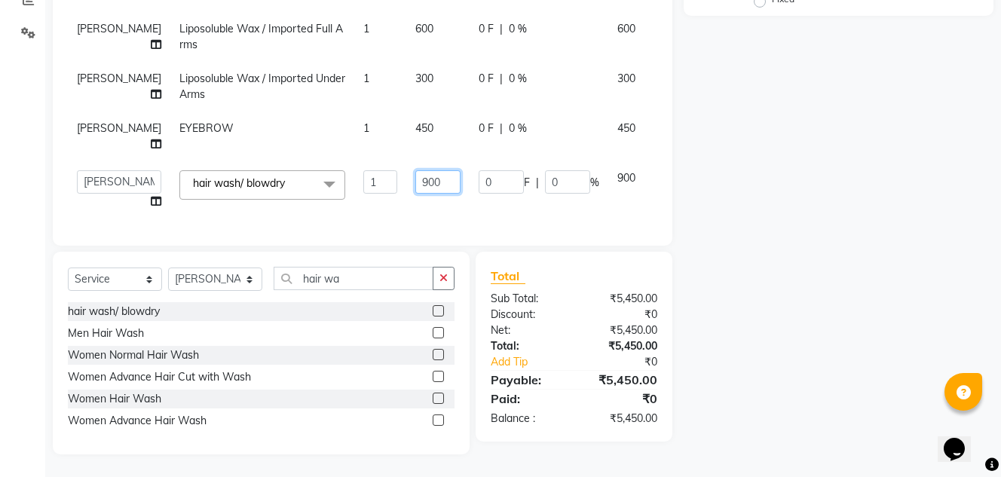
drag, startPoint x: 409, startPoint y: 172, endPoint x: 367, endPoint y: 172, distance: 41.5
click at [406, 172] on td "900" at bounding box center [437, 189] width 63 height 57
type input "500"
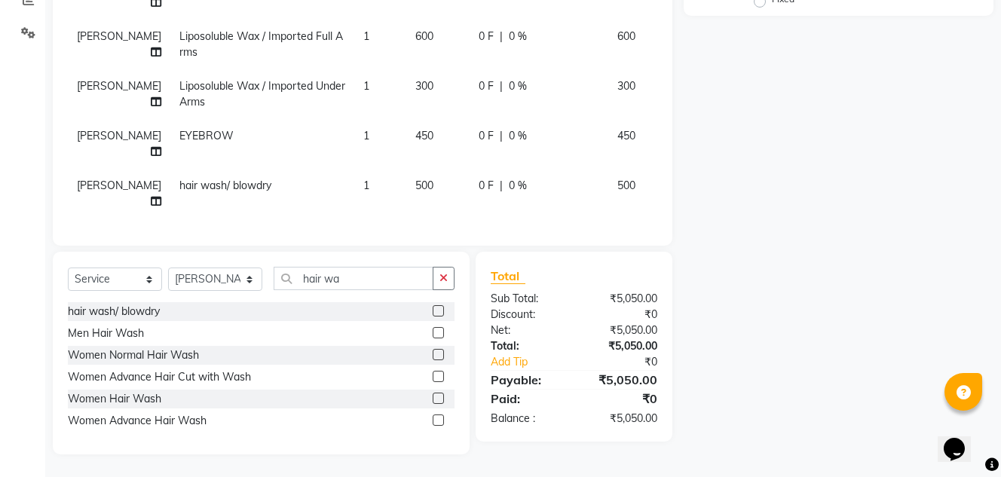
click at [406, 204] on td "500" at bounding box center [437, 194] width 63 height 50
select select "77763"
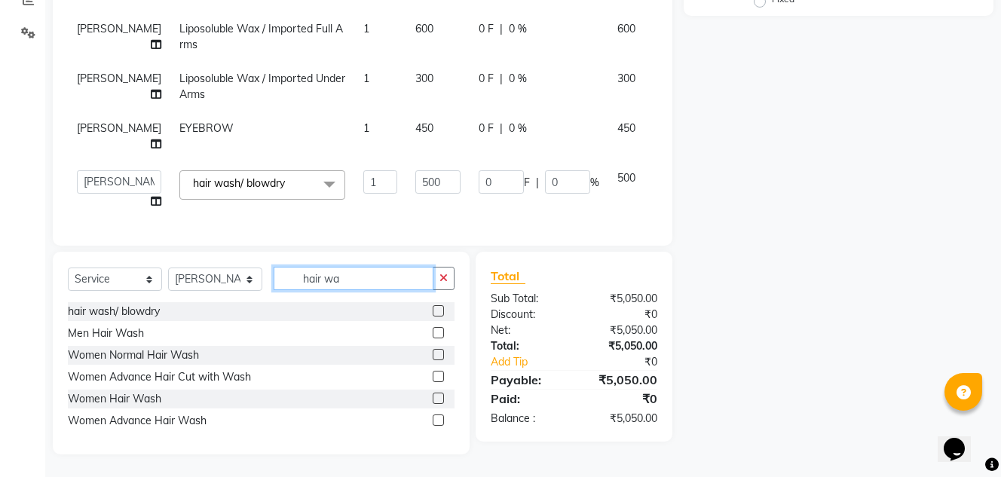
drag, startPoint x: 363, startPoint y: 277, endPoint x: 286, endPoint y: 280, distance: 77.7
click at [286, 280] on input "hair wa" at bounding box center [354, 278] width 160 height 23
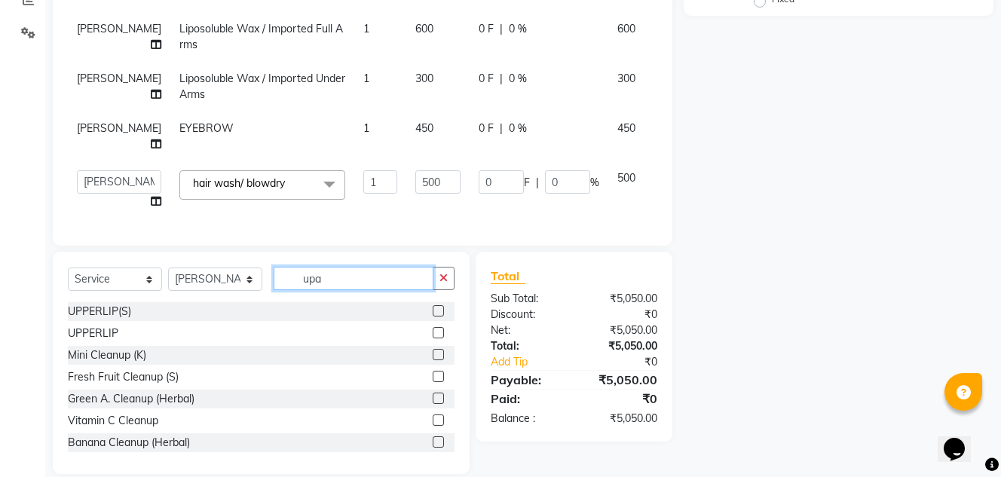
scroll to position [320, 0]
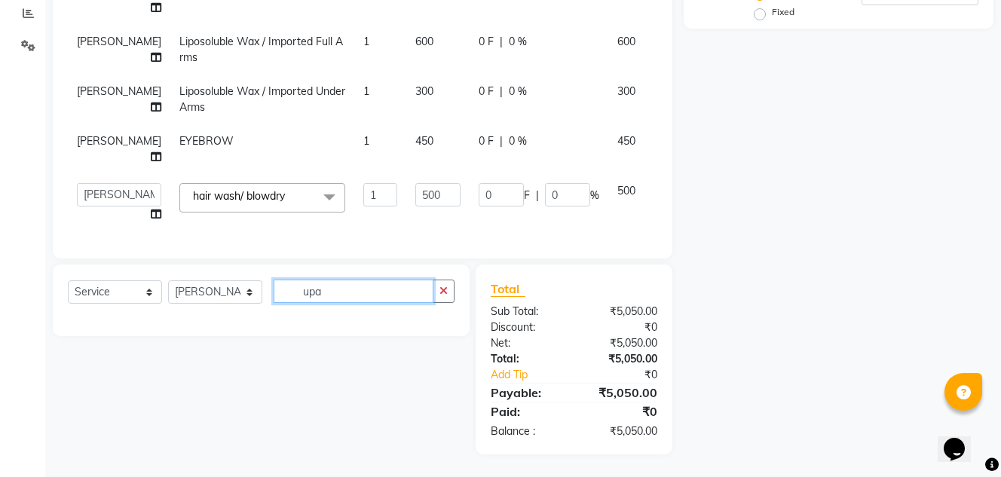
click at [424, 289] on input "upa" at bounding box center [354, 291] width 160 height 23
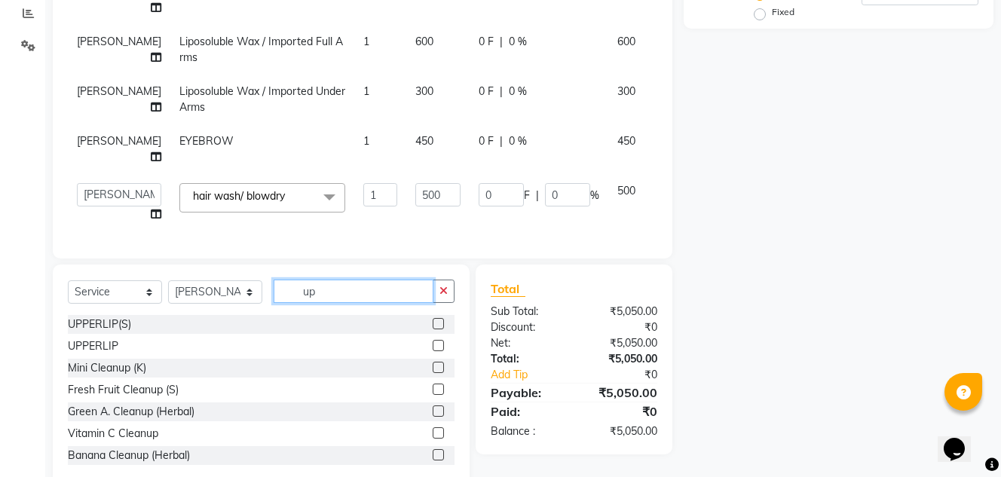
scroll to position [333, 0]
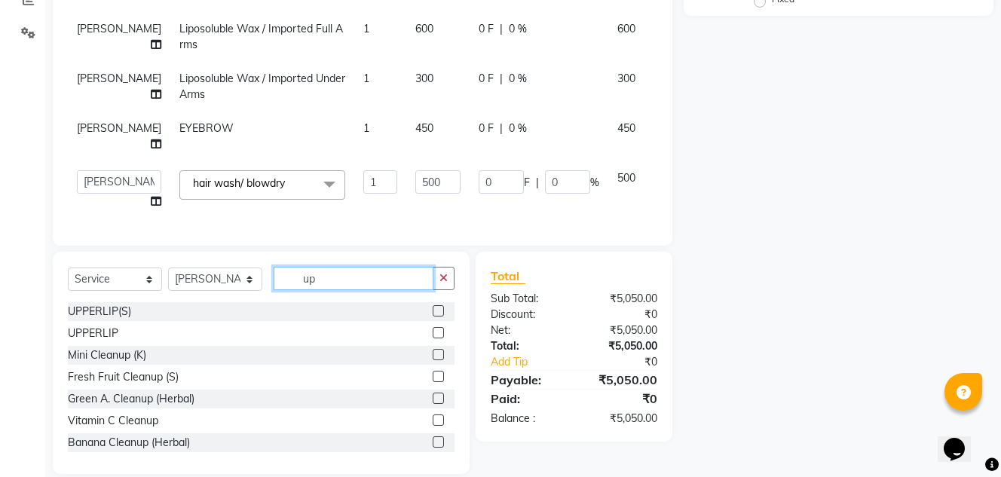
type input "up"
click at [433, 331] on label at bounding box center [438, 332] width 11 height 11
click at [433, 331] on input "checkbox" at bounding box center [438, 334] width 10 height 10
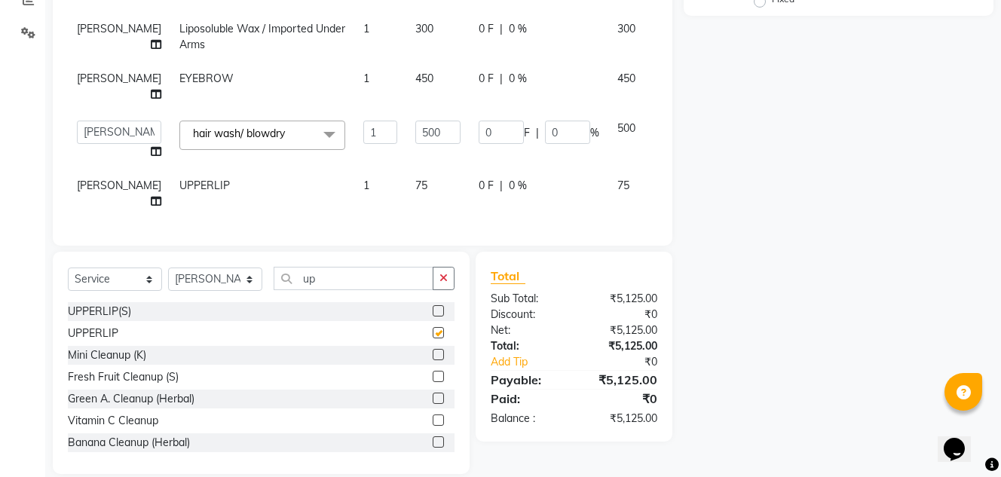
checkbox input "false"
click at [441, 271] on button "button" at bounding box center [444, 278] width 22 height 23
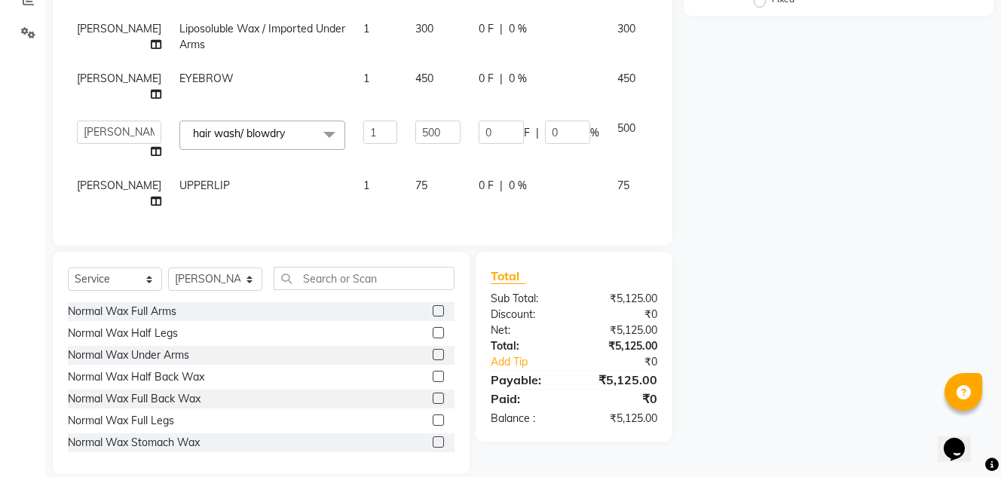
click at [406, 169] on td "75" at bounding box center [437, 194] width 63 height 50
select select "77763"
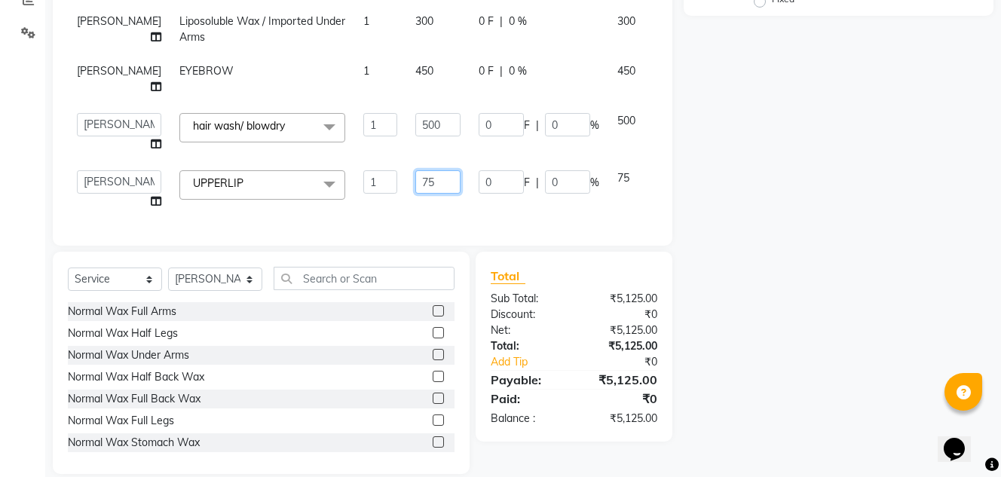
drag, startPoint x: 396, startPoint y: 167, endPoint x: 347, endPoint y: 167, distance: 49.0
click at [347, 167] on tr "asha Kashab Bharat sen kapil NITIN KUMAR Rahul Dixit Reshma Dixit RUSHI KHAMBE …" at bounding box center [385, 189] width 634 height 57
type input "1"
type input "150"
click at [417, 210] on div "Services Stylist Service Qty Price Disc Total Action asha Kashab Bharat sen kap…" at bounding box center [362, 42] width 589 height 377
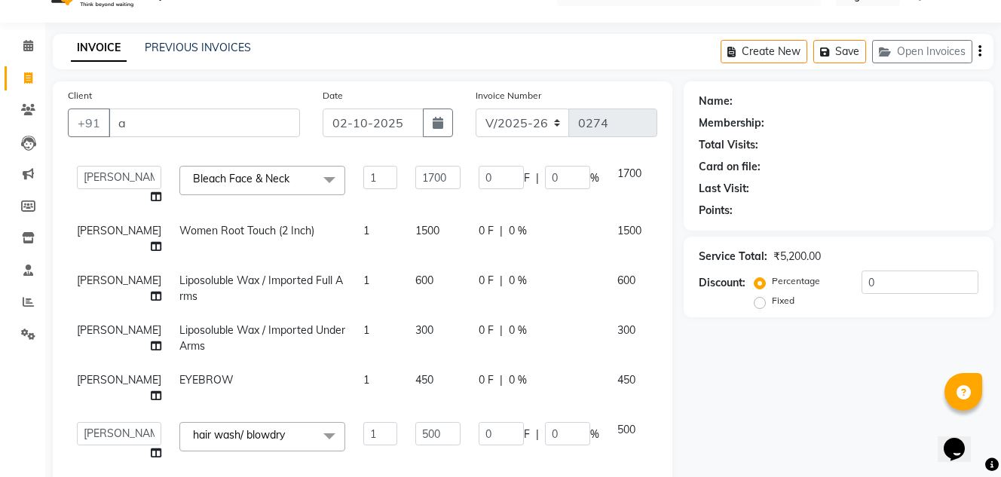
scroll to position [0, 0]
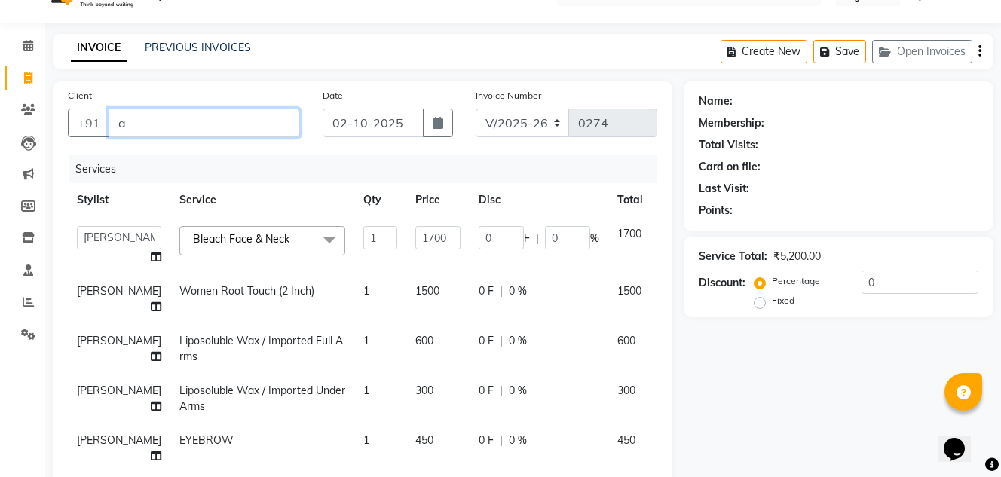
click at [190, 115] on input "a" at bounding box center [204, 123] width 191 height 29
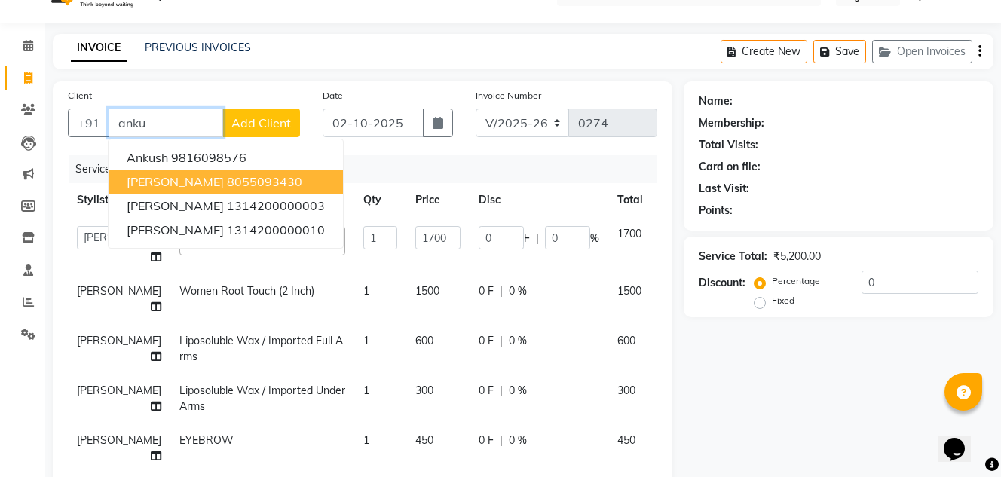
click at [269, 188] on ngb-highlight "8055093430" at bounding box center [264, 181] width 75 height 15
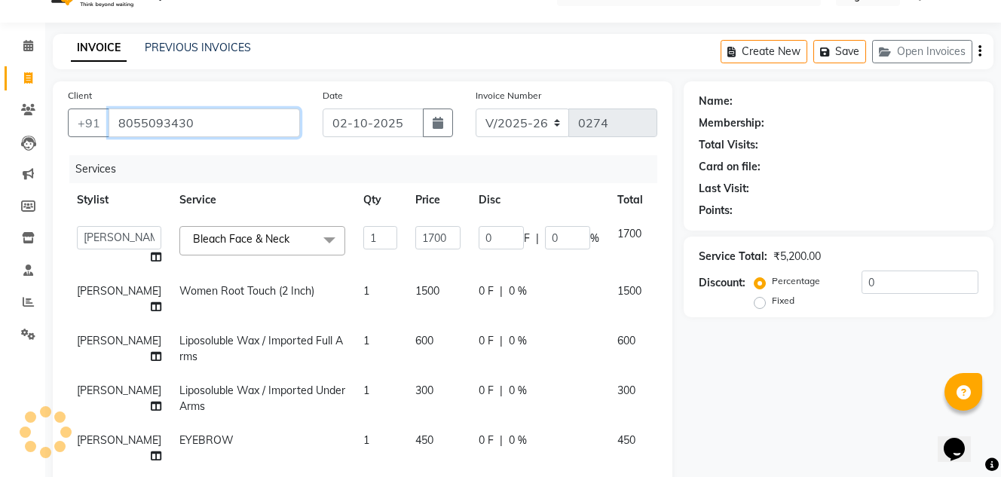
type input "8055093430"
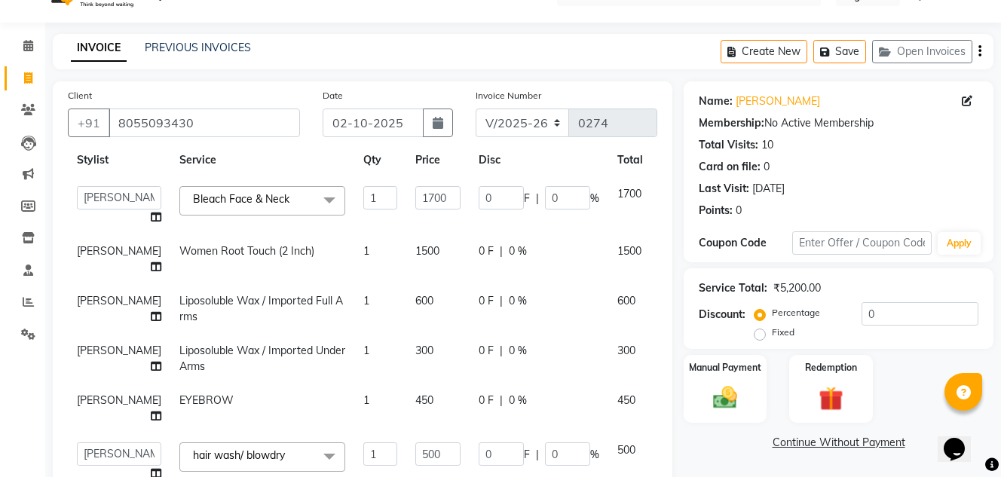
scroll to position [75, 0]
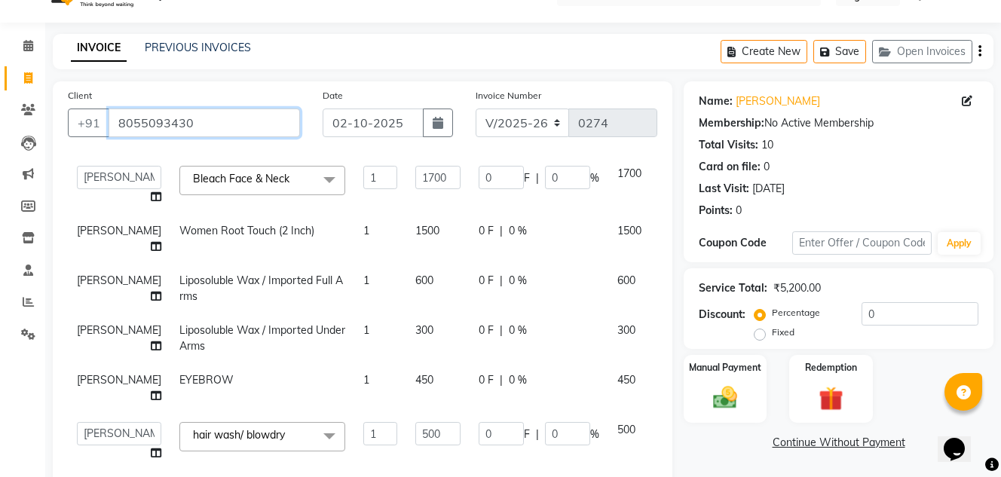
drag, startPoint x: 219, startPoint y: 117, endPoint x: 112, endPoint y: 120, distance: 107.8
click at [112, 120] on input "8055093430" at bounding box center [204, 123] width 191 height 29
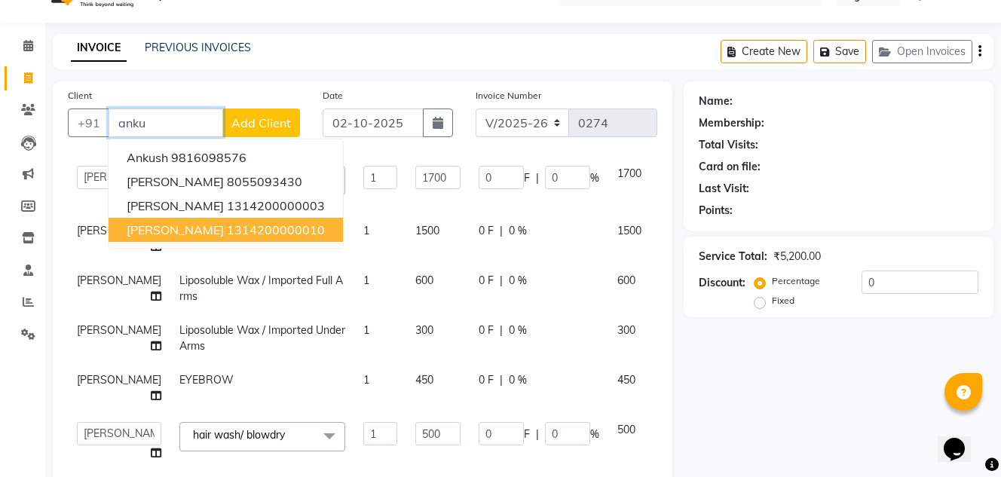
click at [224, 237] on span "ANKUSH THAKKAR" at bounding box center [175, 229] width 97 height 15
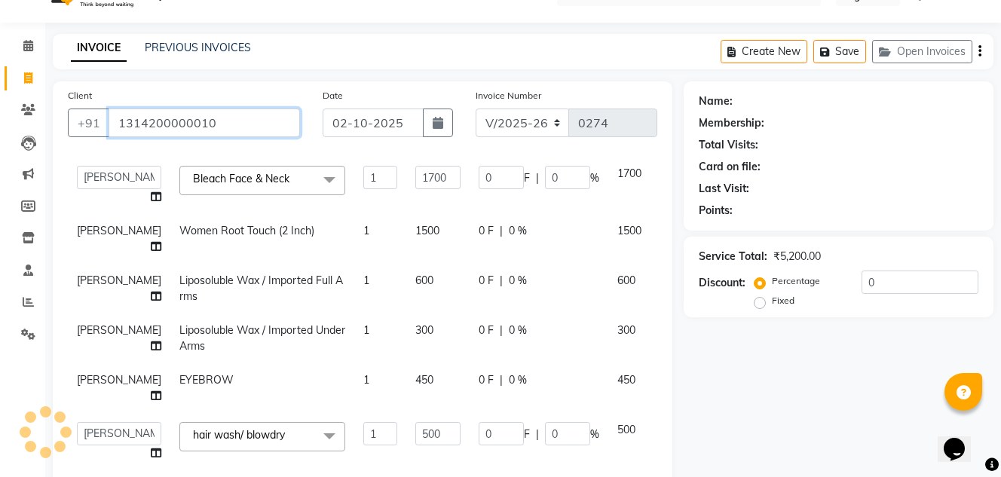
type input "1314200000010"
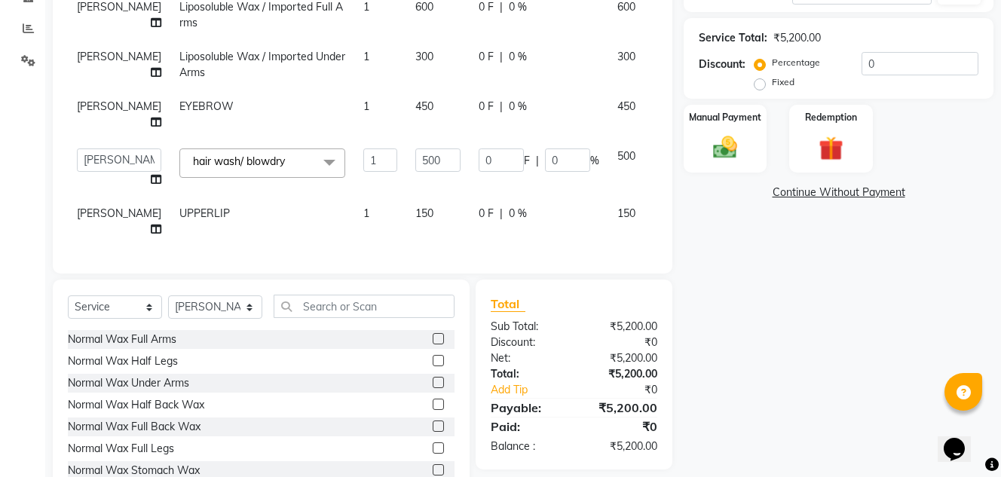
scroll to position [277, 0]
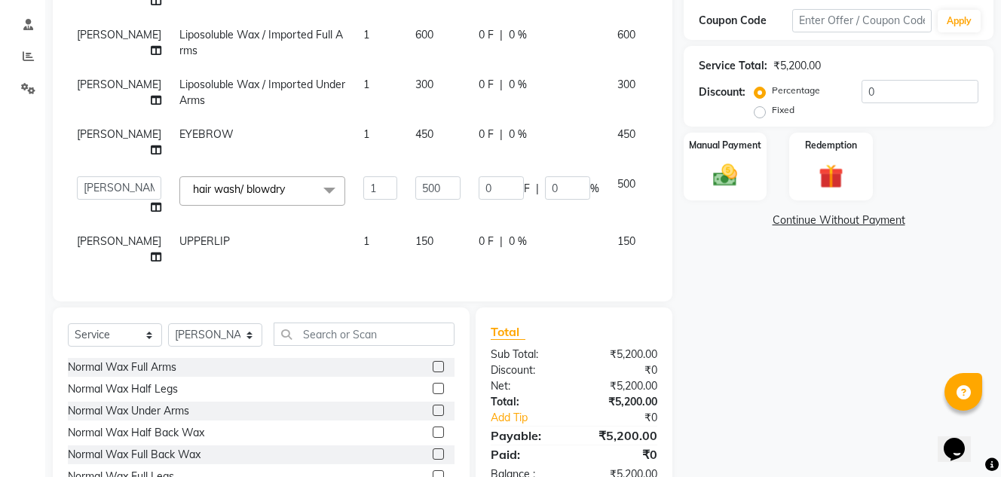
click at [825, 217] on link "Continue Without Payment" at bounding box center [839, 221] width 304 height 16
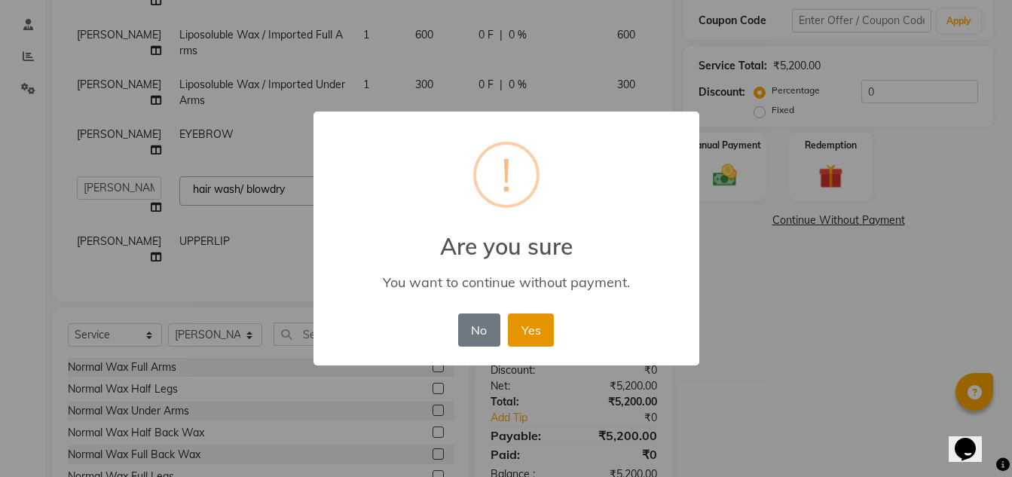
click at [525, 332] on button "Yes" at bounding box center [531, 330] width 46 height 33
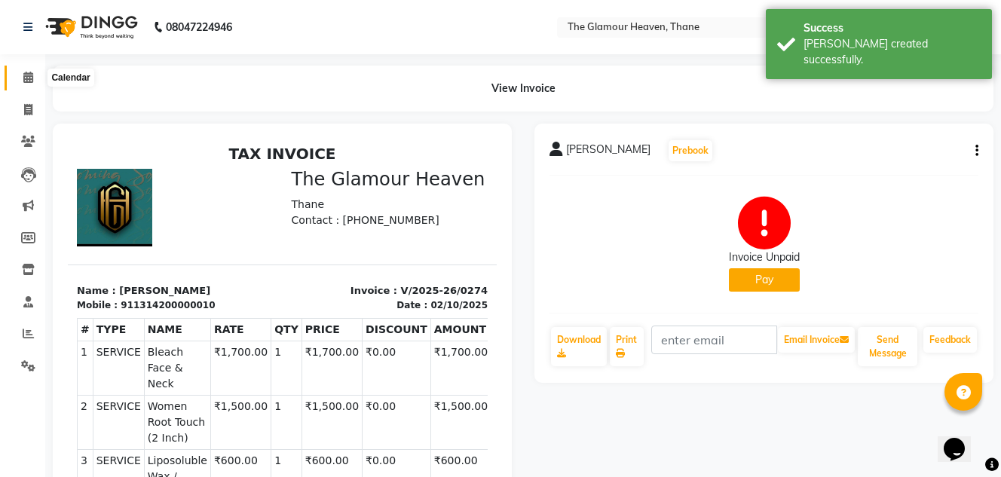
click at [26, 80] on icon at bounding box center [28, 77] width 10 height 11
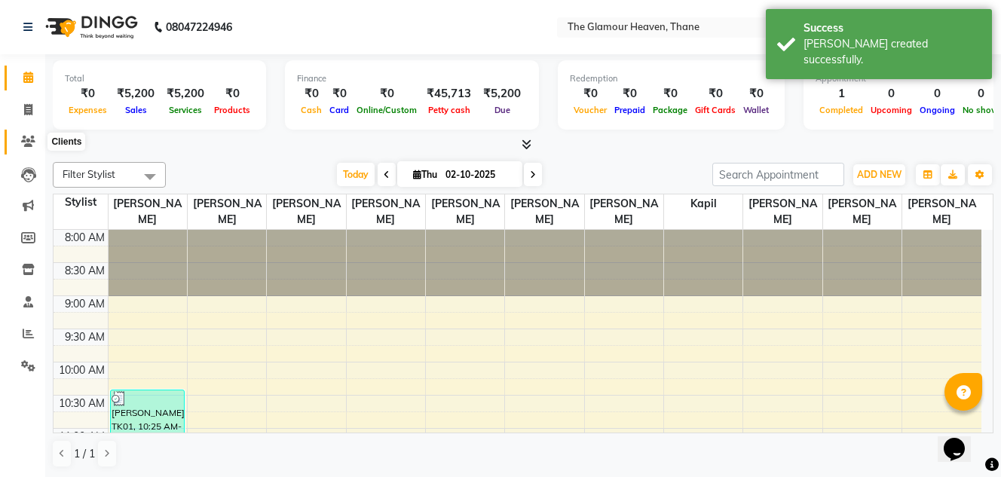
click at [32, 142] on icon at bounding box center [28, 141] width 14 height 11
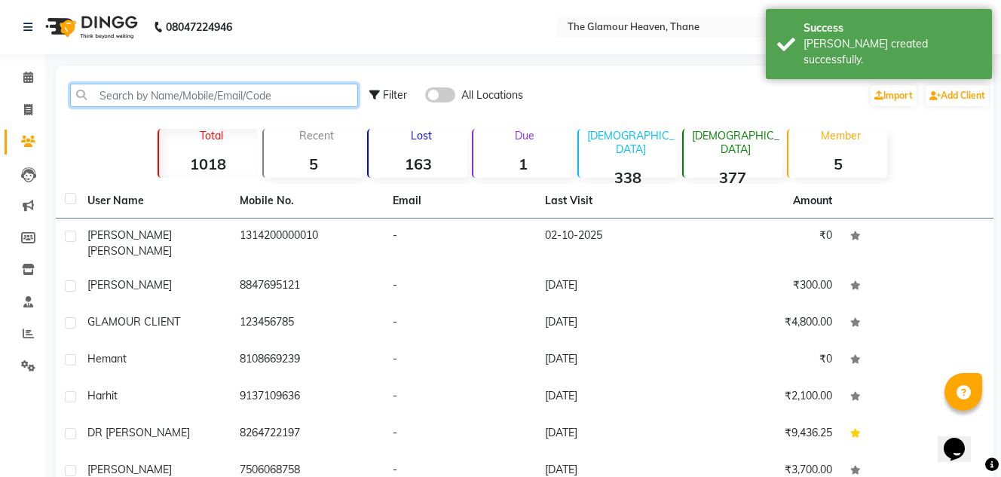
click at [289, 104] on input "text" at bounding box center [214, 95] width 288 height 23
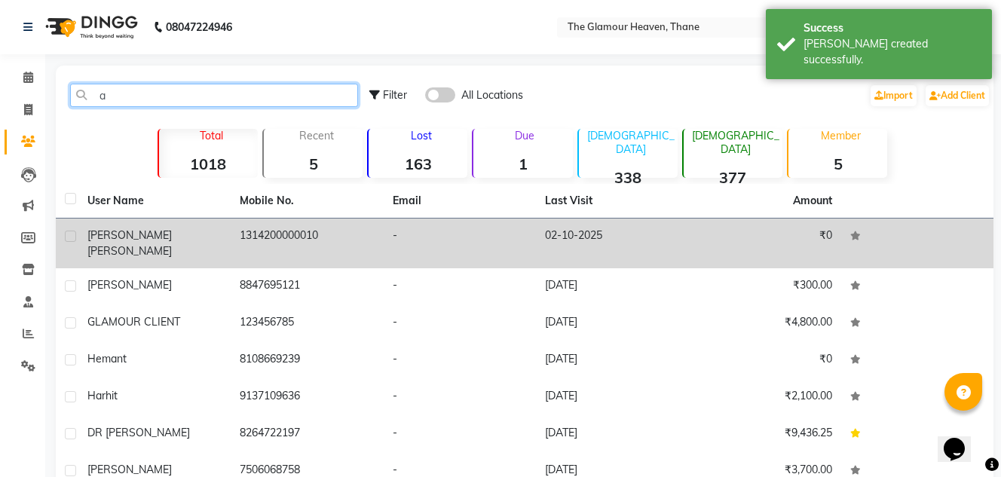
type input "a"
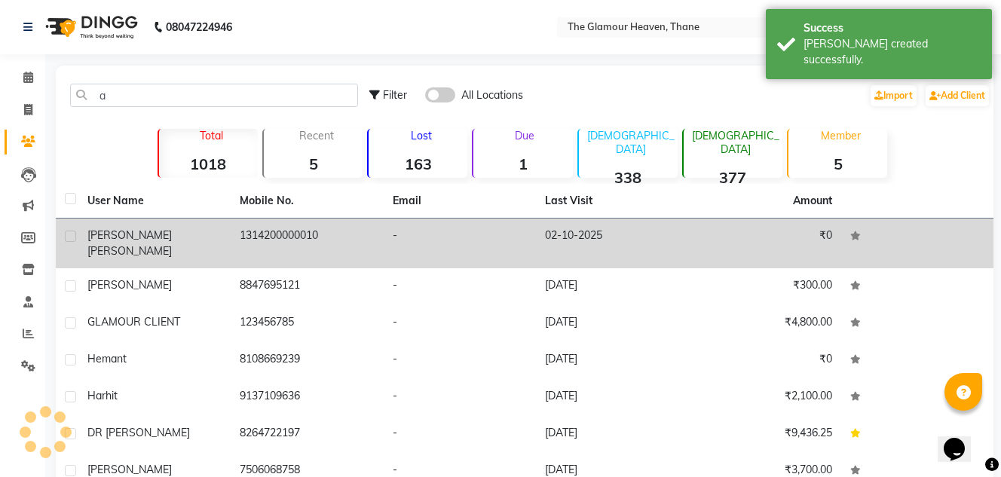
click at [275, 232] on td "1314200000010" at bounding box center [307, 244] width 152 height 50
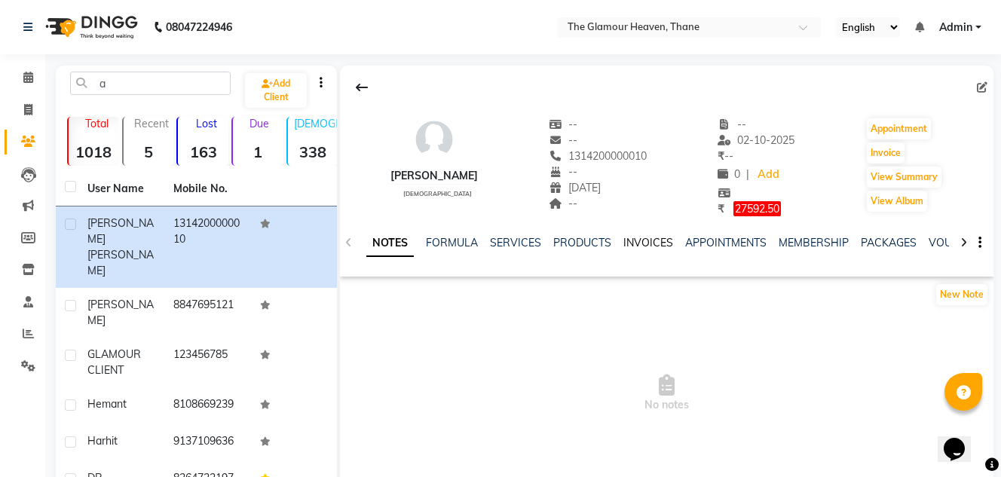
click at [637, 241] on link "INVOICES" at bounding box center [648, 243] width 50 height 14
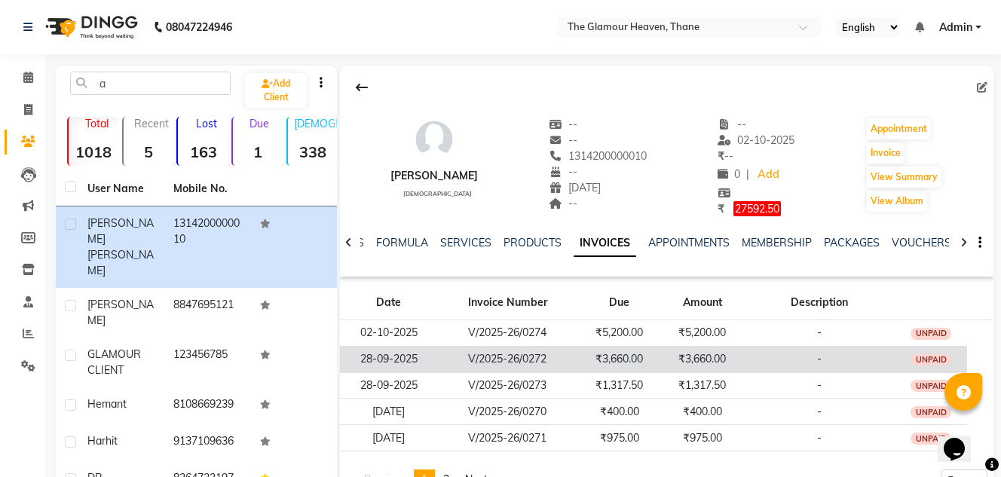
click at [510, 352] on td "V/2025-26/0272" at bounding box center [507, 359] width 141 height 26
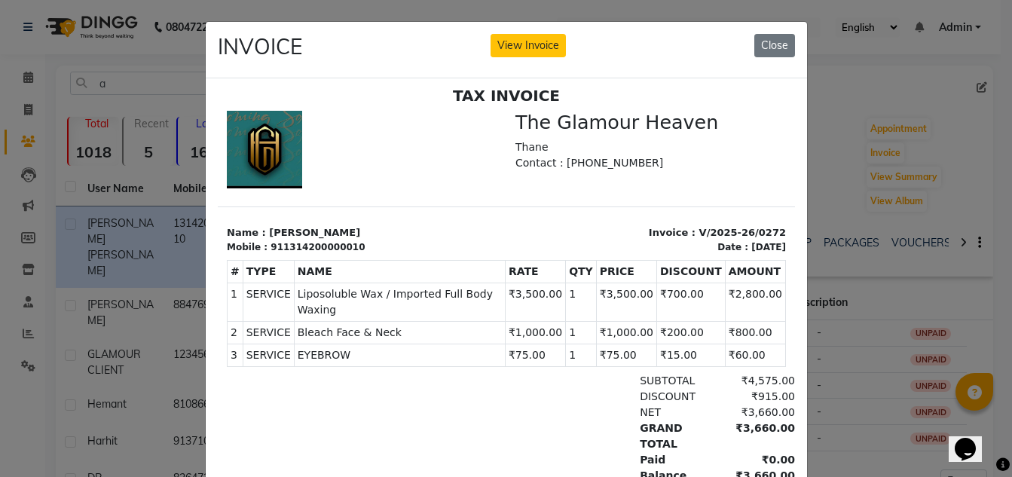
scroll to position [12, 0]
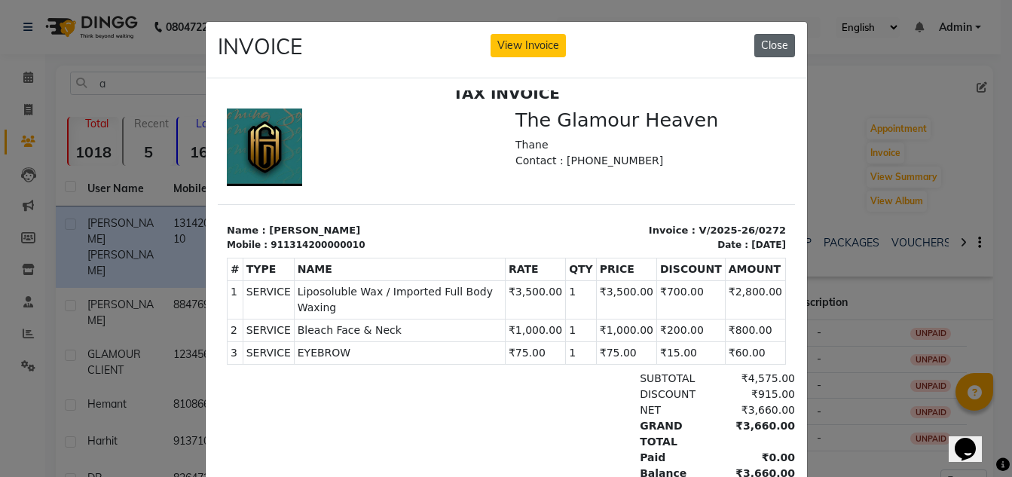
click at [756, 40] on button "Close" at bounding box center [775, 45] width 41 height 23
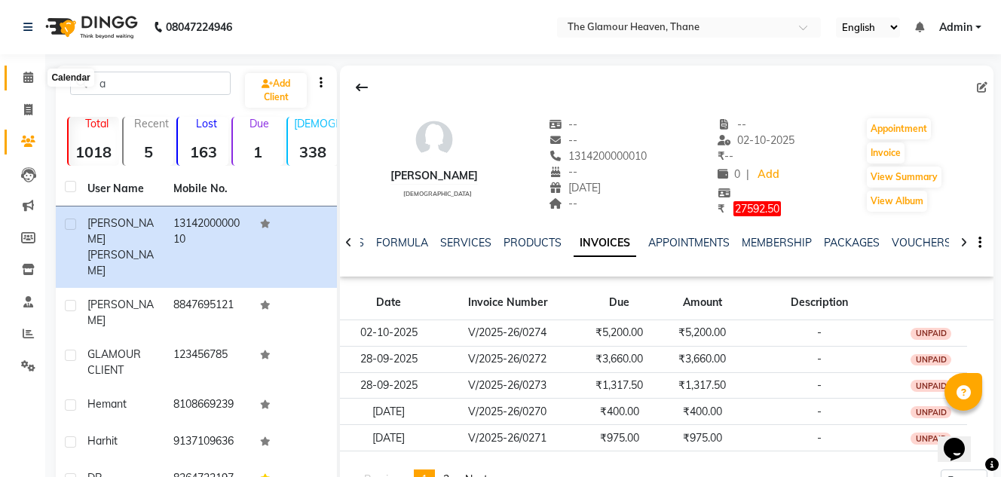
click at [32, 79] on icon at bounding box center [28, 77] width 10 height 11
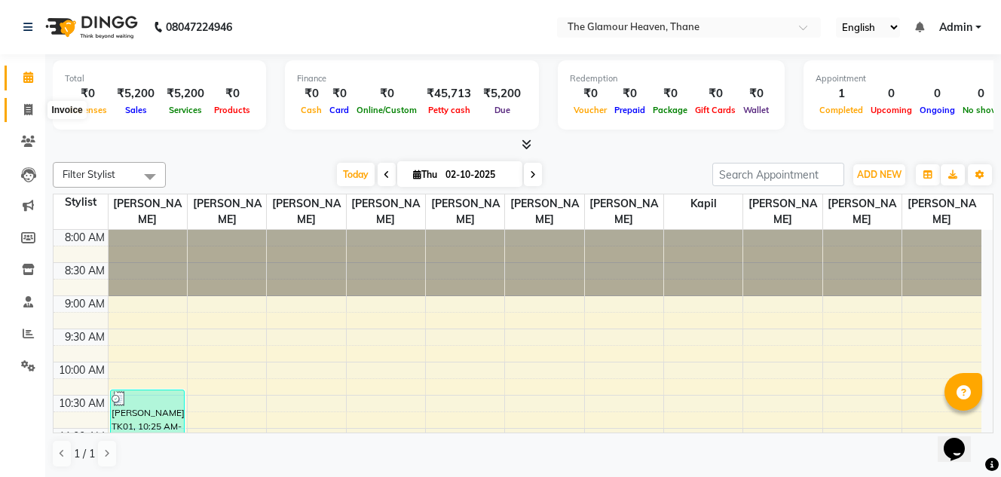
drag, startPoint x: 24, startPoint y: 116, endPoint x: 47, endPoint y: 98, distance: 29.0
click at [24, 116] on span at bounding box center [28, 110] width 26 height 17
select select "service"
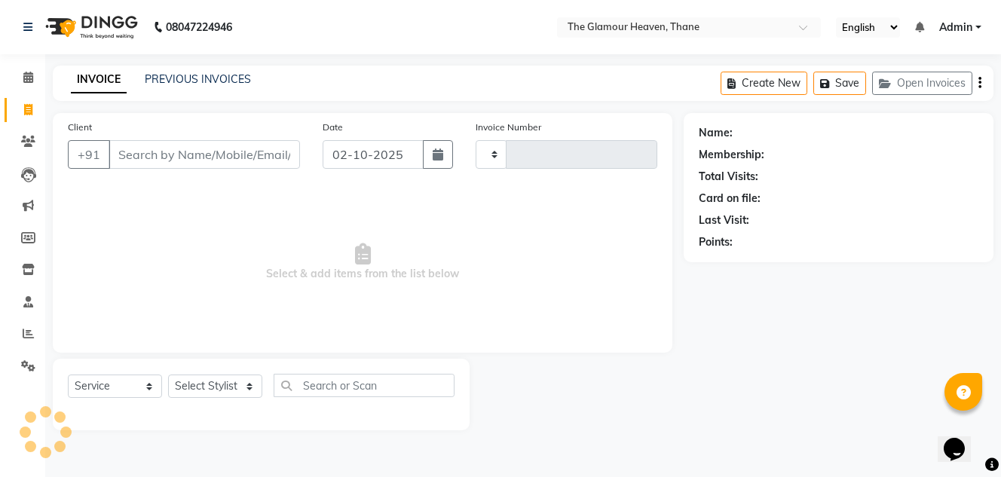
type input "0275"
select select "8205"
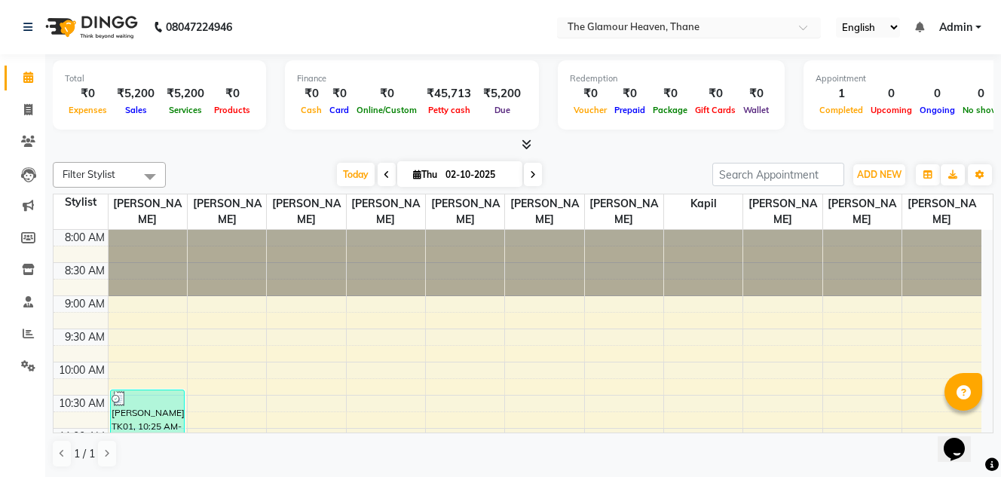
click at [798, 29] on div at bounding box center [689, 28] width 264 height 15
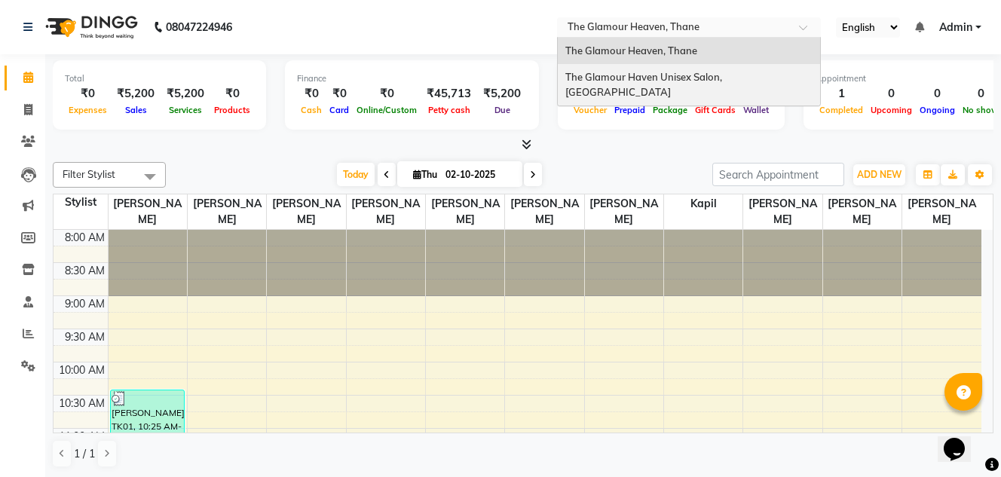
click at [724, 81] on span "The Glamour Haven Unisex Salon, [GEOGRAPHIC_DATA]" at bounding box center [644, 84] width 159 height 27
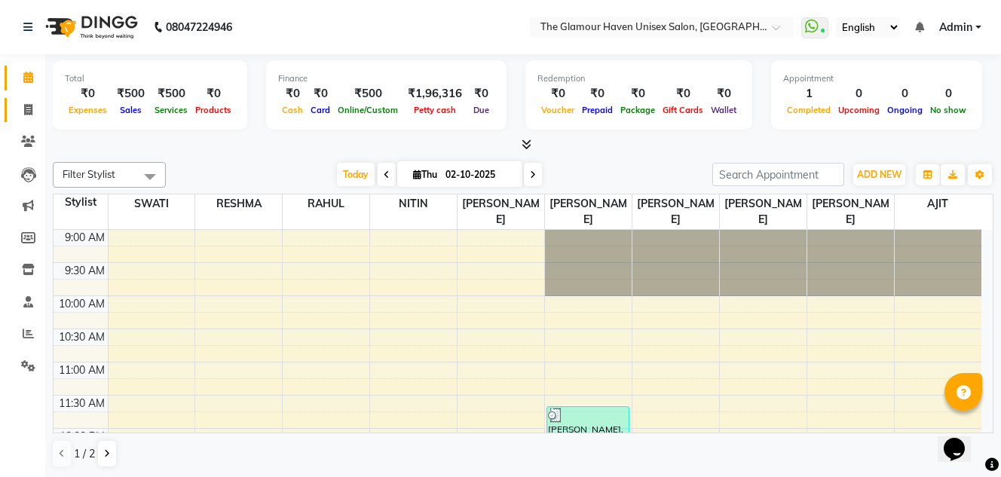
click at [19, 116] on span at bounding box center [28, 110] width 26 height 17
select select "7124"
select select "service"
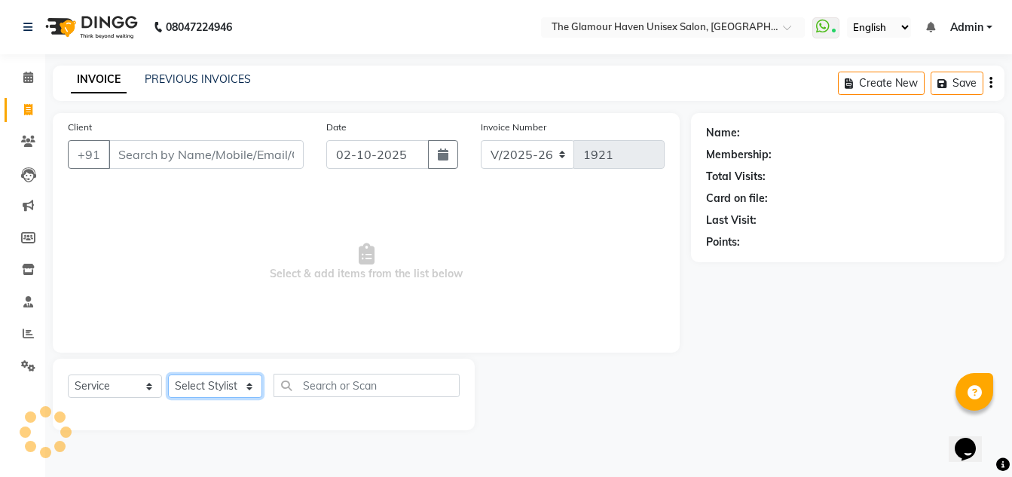
click at [243, 387] on select "Select Stylist" at bounding box center [215, 386] width 94 height 23
click at [253, 386] on select "Select Stylist" at bounding box center [215, 386] width 94 height 23
click at [253, 386] on select "Select Stylist AJIT Bharat sen [PERSON_NAME] [PERSON_NAME] NITIN RAHUL [PERSON_…" at bounding box center [215, 386] width 94 height 23
select select "59913"
click at [168, 375] on select "Select Stylist AJIT Bharat sen [PERSON_NAME] [PERSON_NAME] NITIN RAHUL [PERSON_…" at bounding box center [215, 386] width 94 height 23
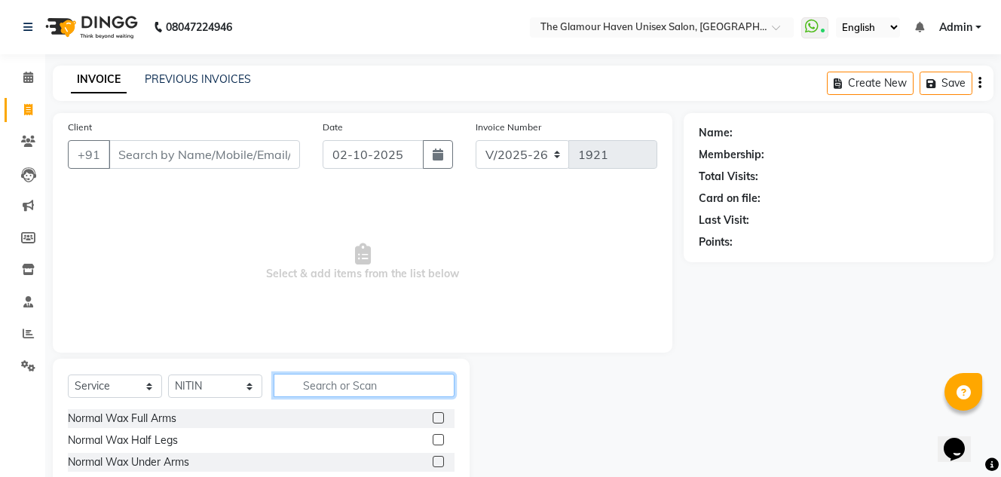
click at [351, 395] on input "text" at bounding box center [364, 385] width 181 height 23
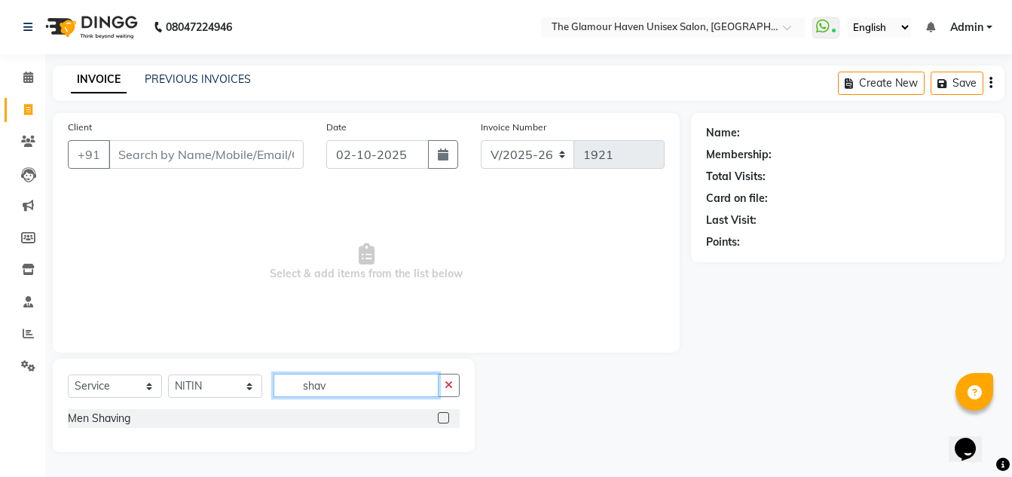
type input "shav"
click at [448, 415] on label at bounding box center [443, 417] width 11 height 11
click at [448, 415] on input "checkbox" at bounding box center [443, 419] width 10 height 10
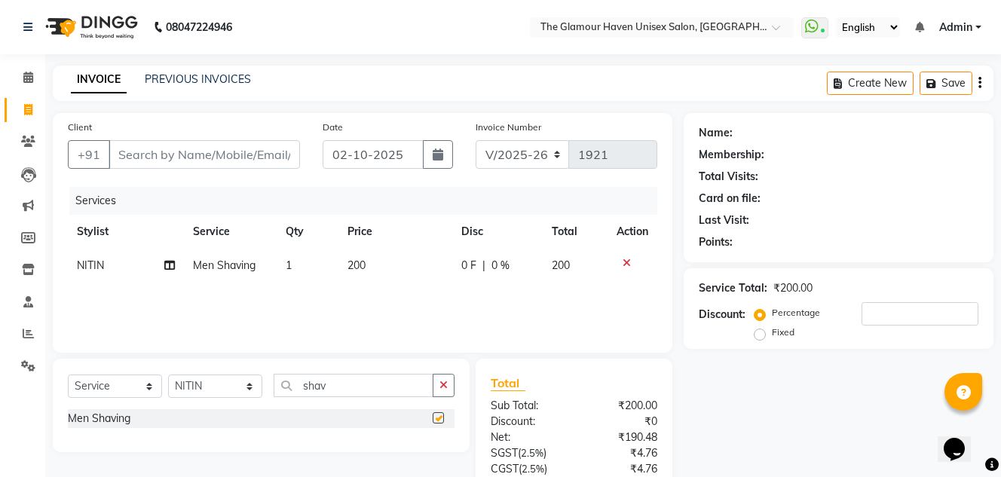
checkbox input "false"
click at [438, 381] on button "button" at bounding box center [444, 385] width 22 height 23
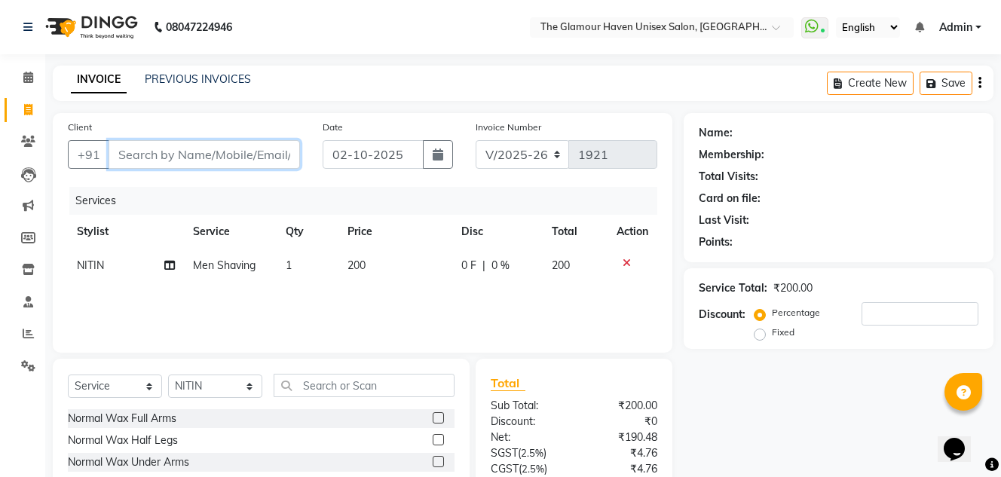
click at [178, 148] on input "Client" at bounding box center [204, 154] width 191 height 29
type input "g"
type input "0"
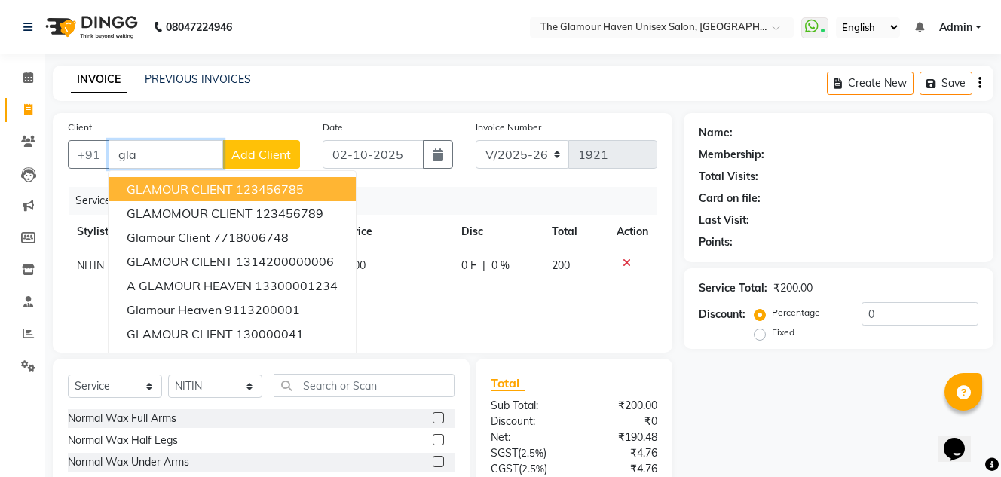
click at [305, 194] on button "GLAMOUR CLIENT 123456785" at bounding box center [232, 189] width 247 height 24
type input "123456785"
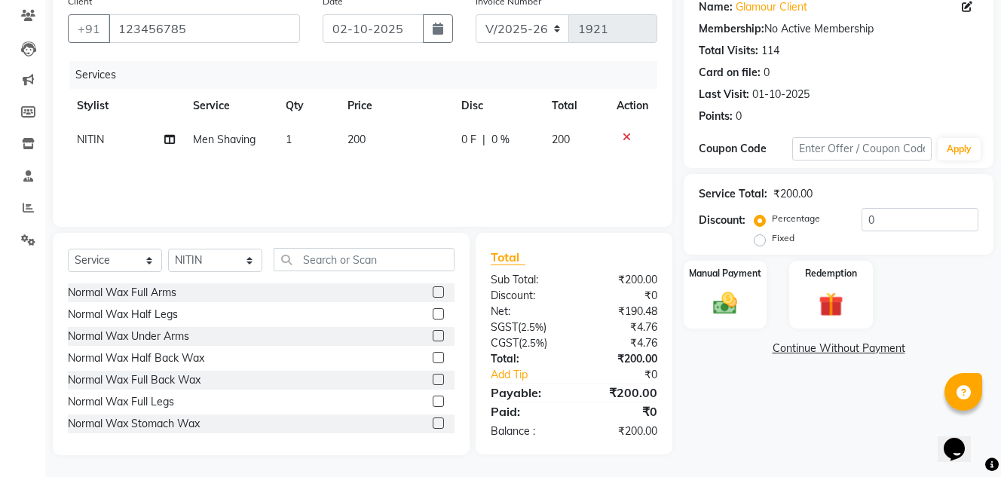
scroll to position [127, 0]
click at [736, 298] on img at bounding box center [725, 302] width 41 height 29
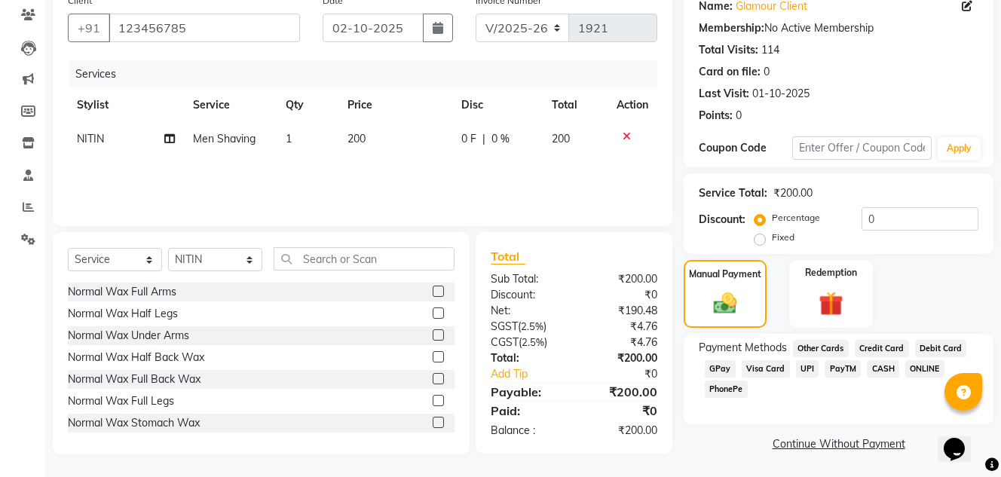
click at [731, 371] on span "GPay" at bounding box center [720, 368] width 31 height 17
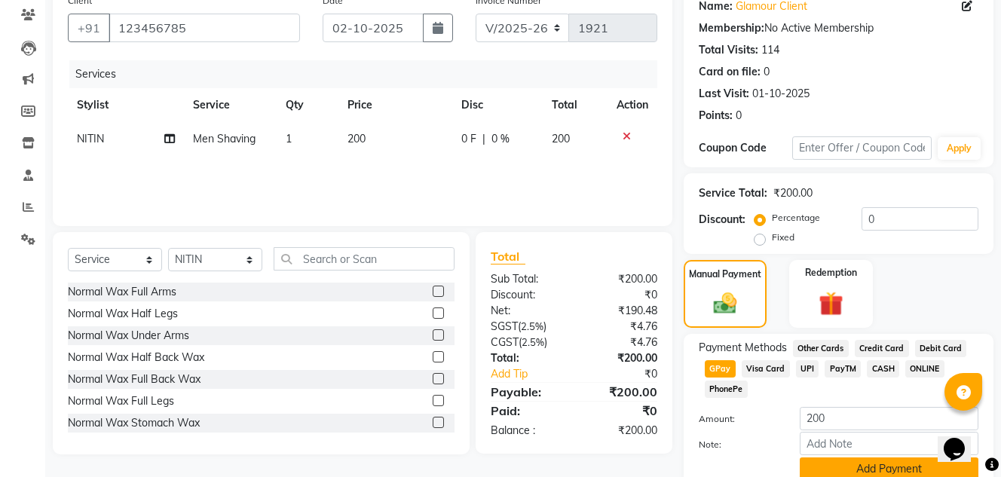
click at [833, 460] on button "Add Payment" at bounding box center [889, 469] width 179 height 23
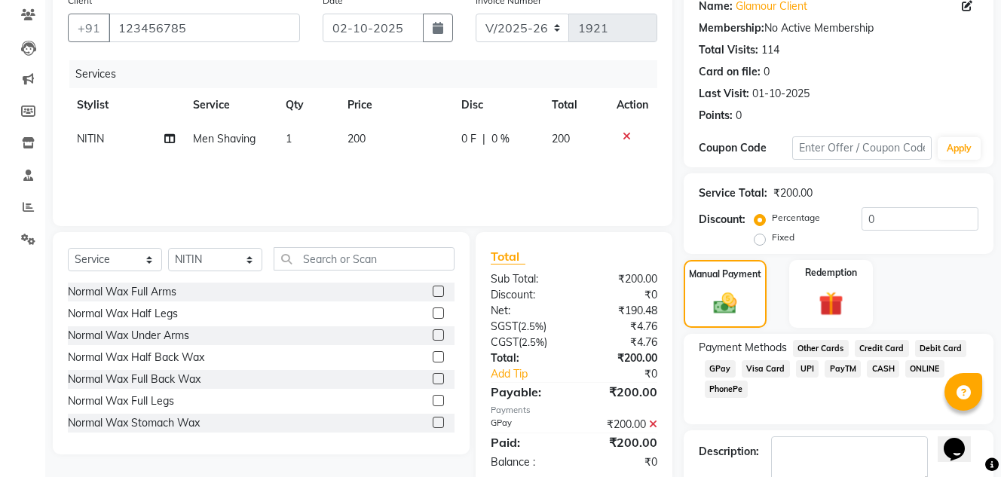
scroll to position [213, 0]
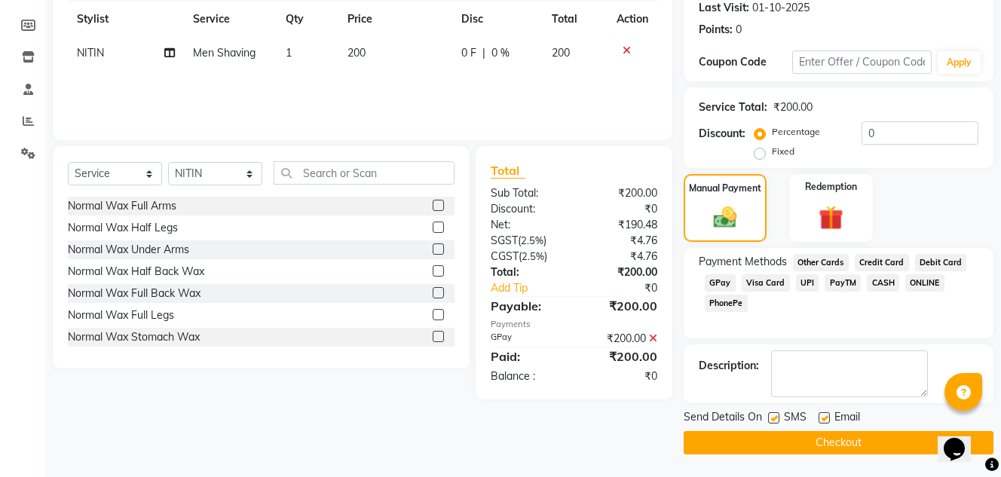
click at [819, 439] on button "Checkout" at bounding box center [839, 442] width 310 height 23
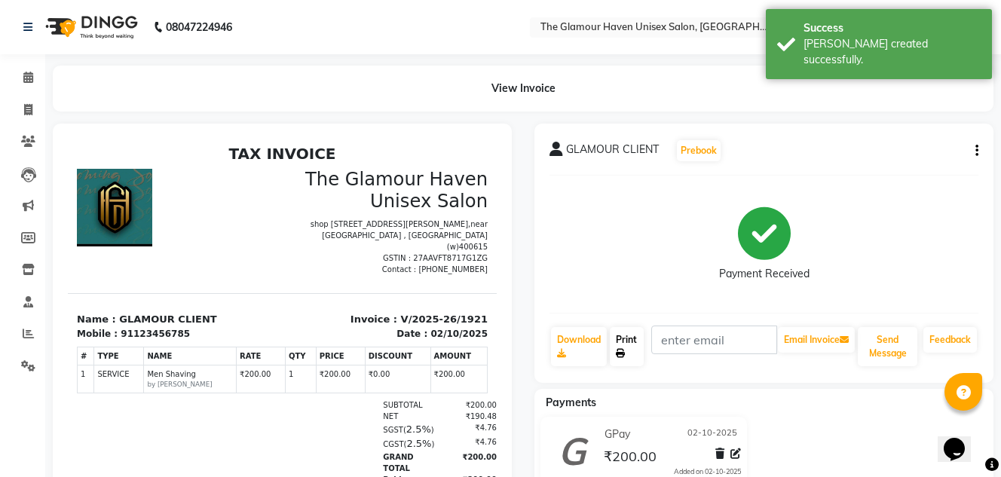
click at [635, 363] on link "Print" at bounding box center [627, 346] width 34 height 39
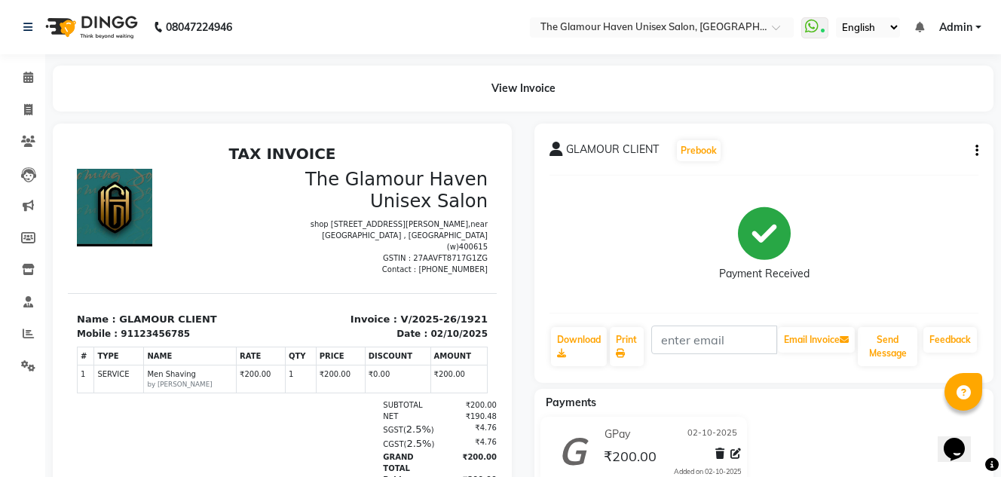
select select "service"
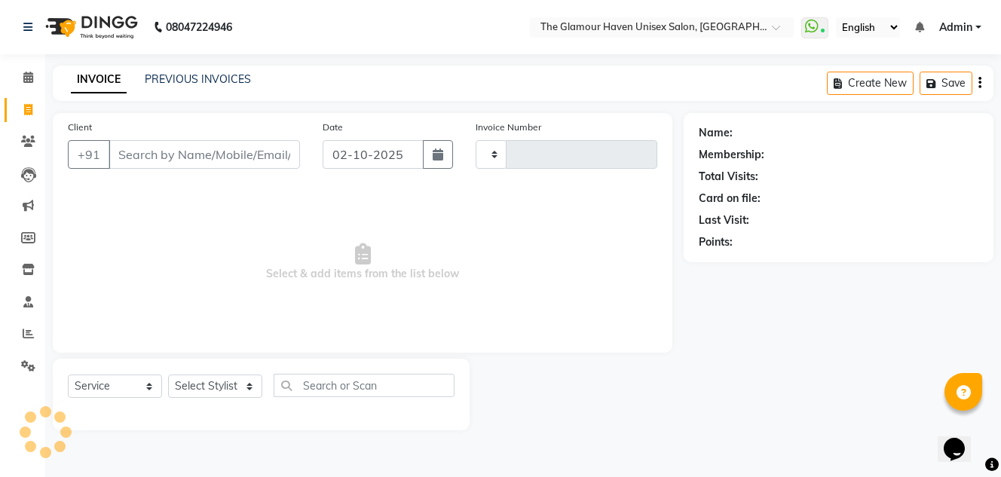
type input "1922"
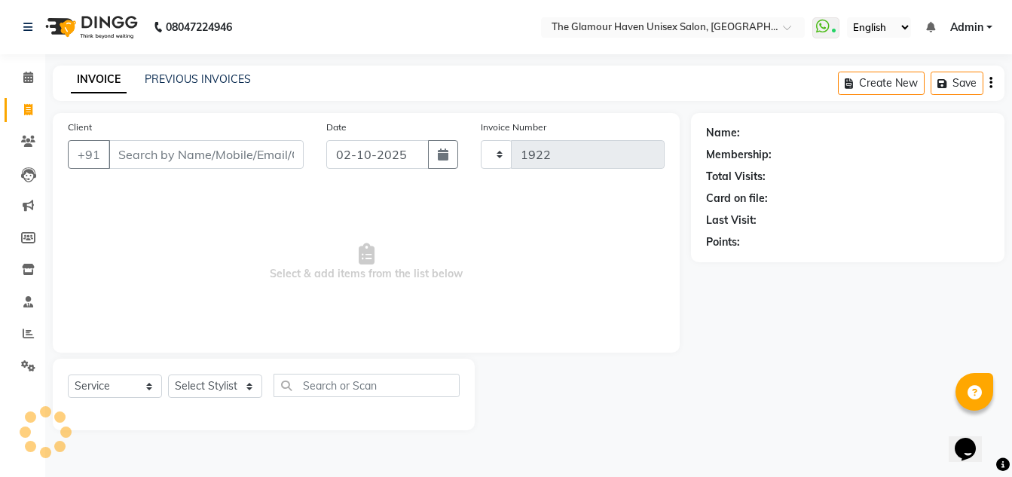
select select "7124"
